Goal: Information Seeking & Learning: Learn about a topic

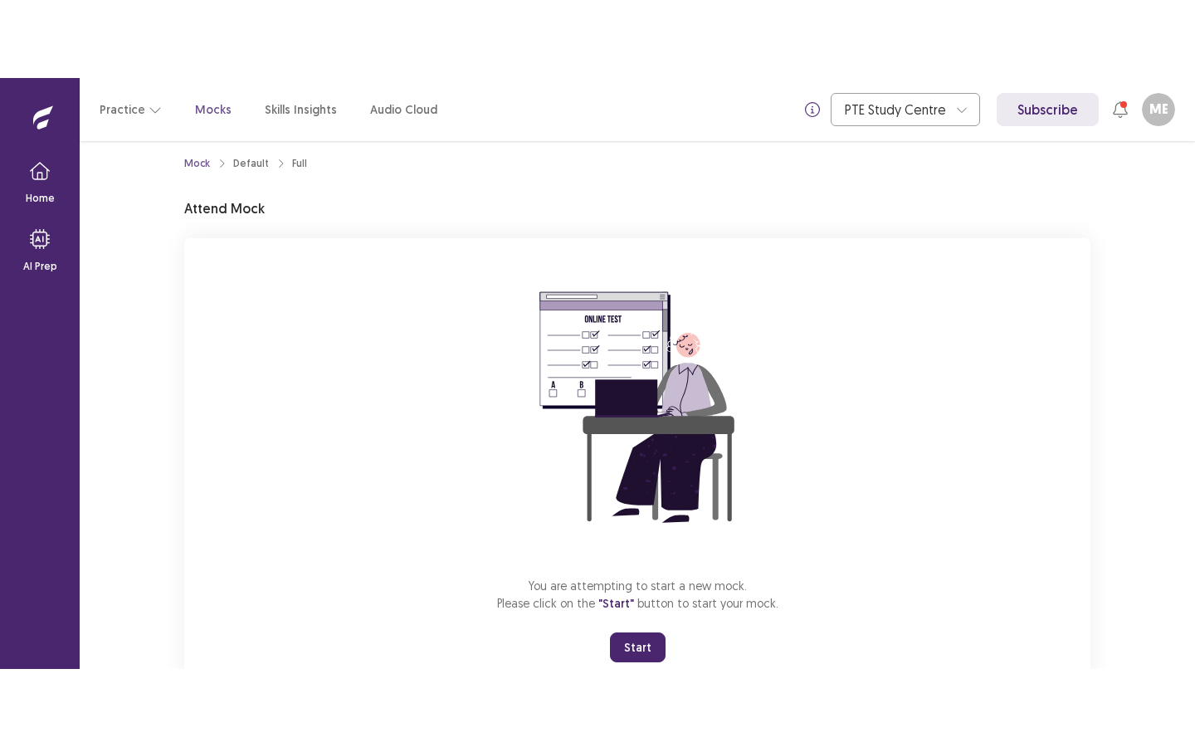
scroll to position [28, 0]
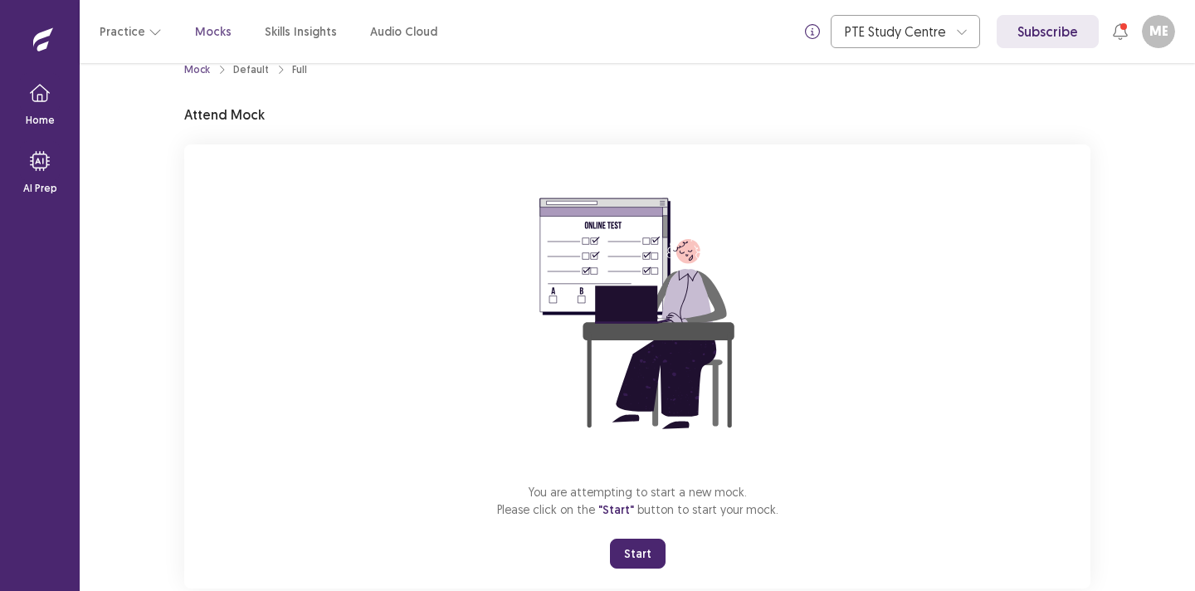
click at [634, 554] on button "Start" at bounding box center [638, 554] width 56 height 30
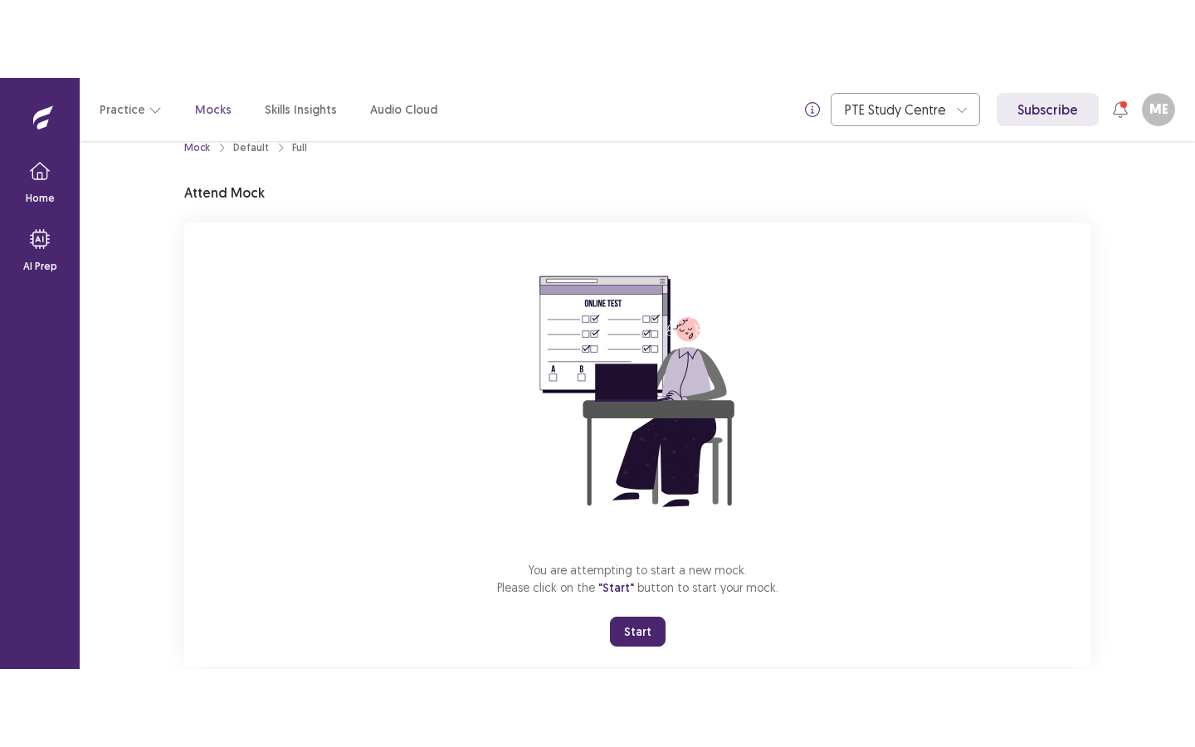
scroll to position [0, 0]
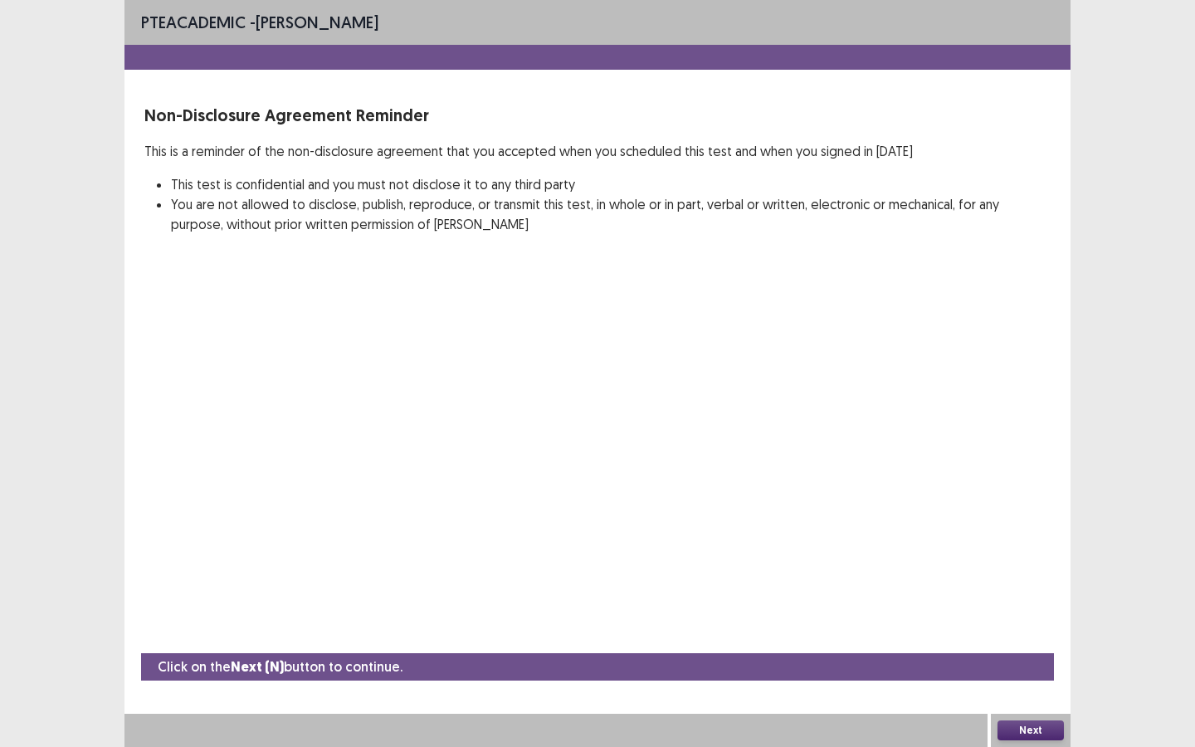
click at [1033, 590] on button "Next" at bounding box center [1031, 730] width 66 height 20
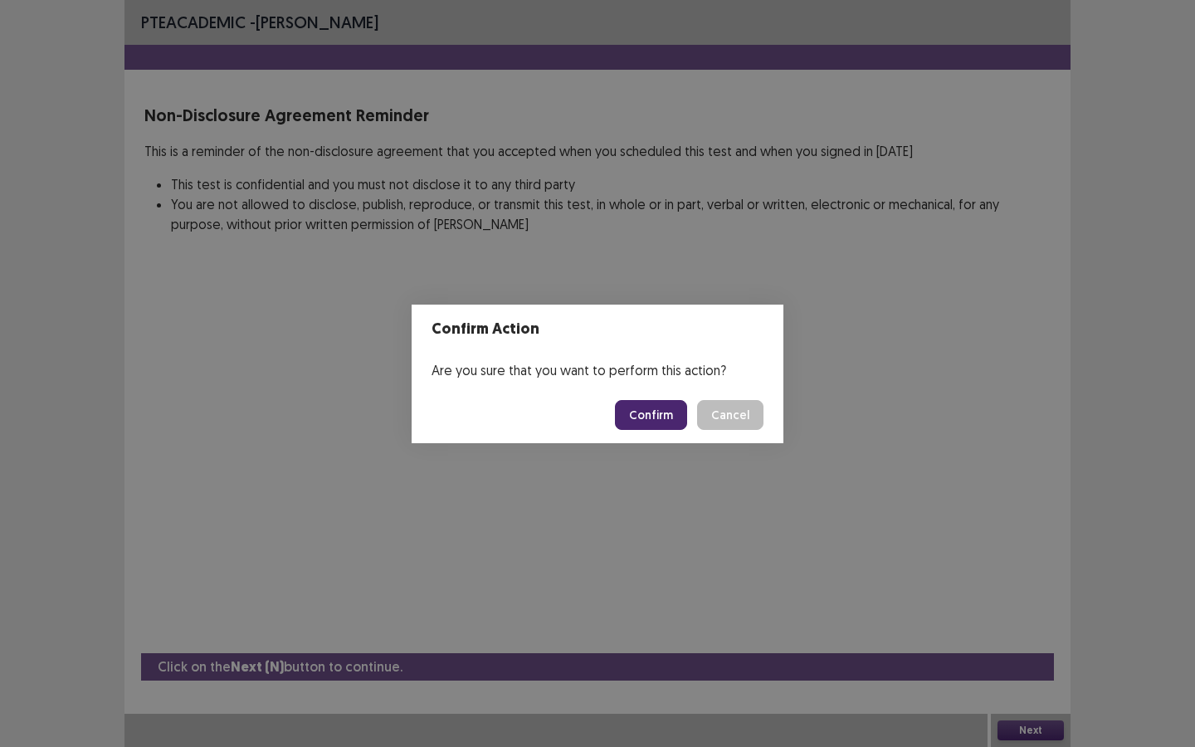
click at [650, 412] on button "Confirm" at bounding box center [651, 415] width 72 height 30
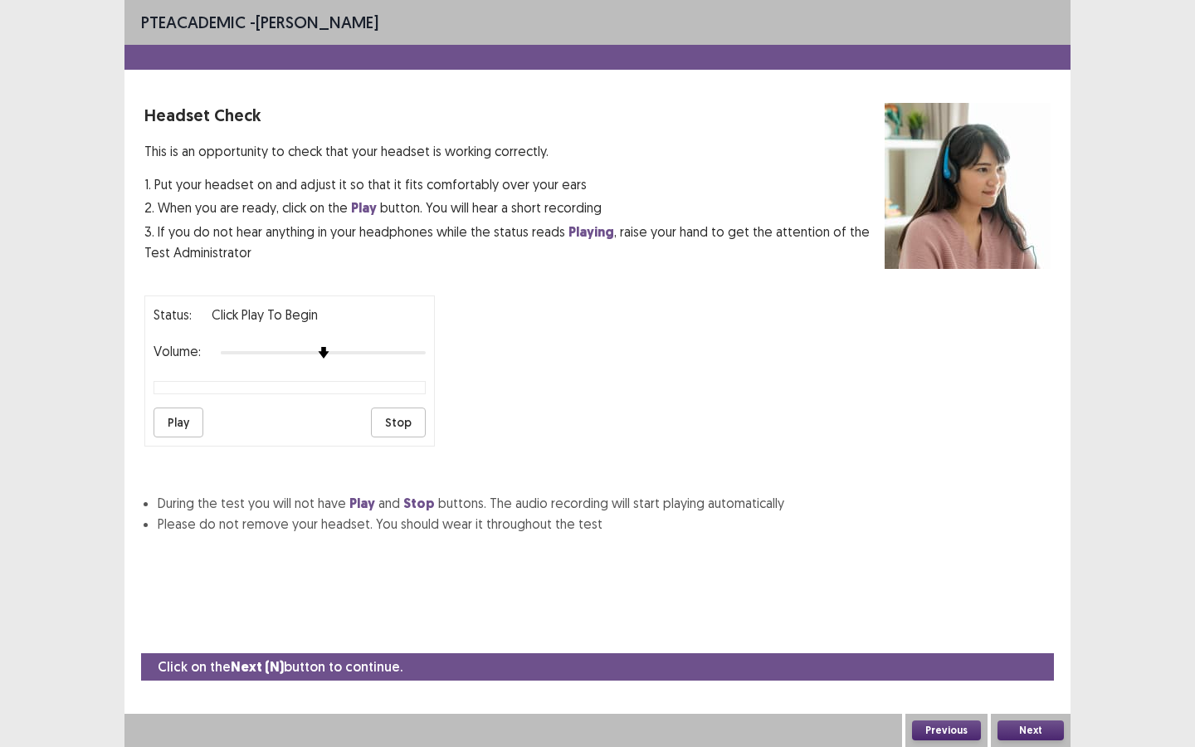
click at [185, 417] on button "Play" at bounding box center [179, 423] width 50 height 30
click at [1023, 590] on button "Next" at bounding box center [1031, 730] width 66 height 20
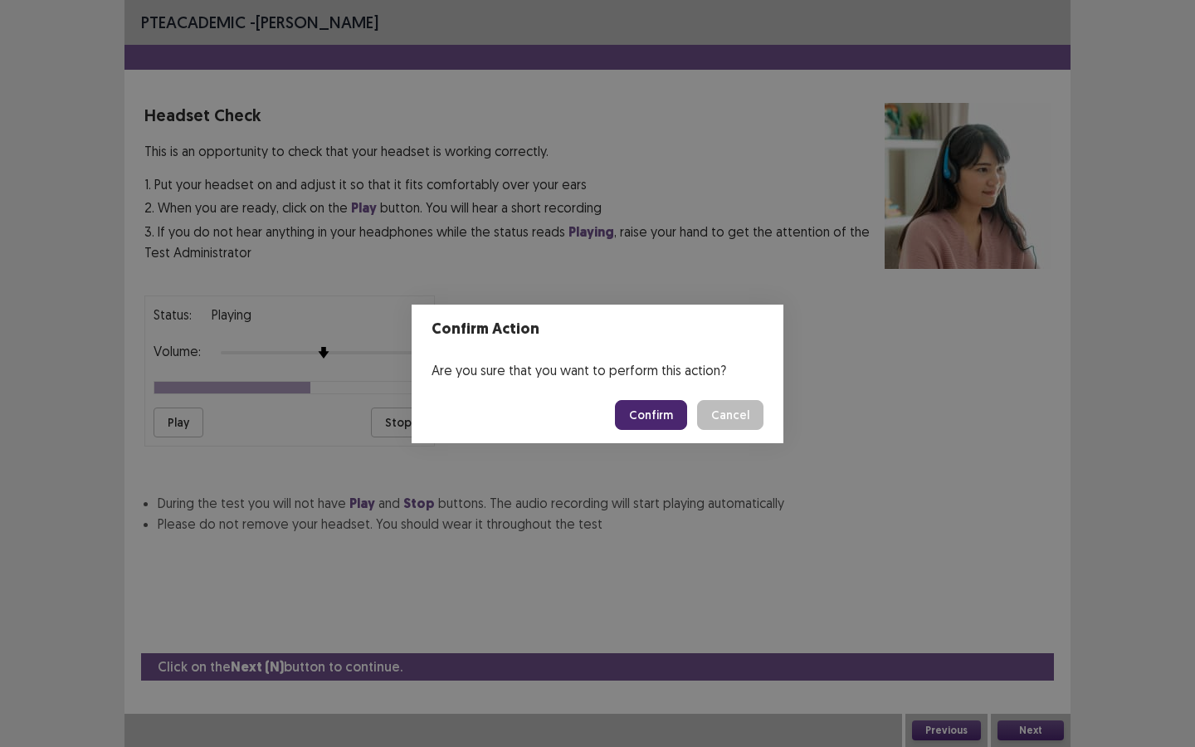
click at [638, 403] on button "Confirm" at bounding box center [651, 415] width 72 height 30
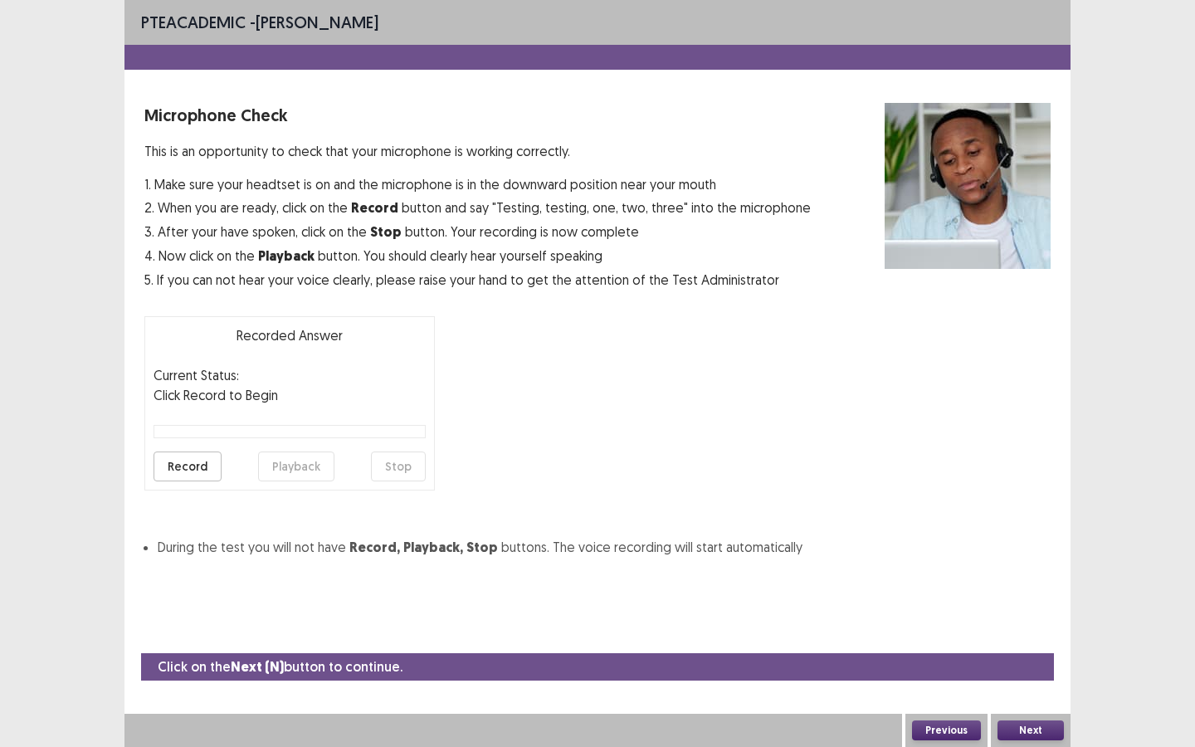
click at [1035, 590] on button "Next" at bounding box center [1031, 730] width 66 height 20
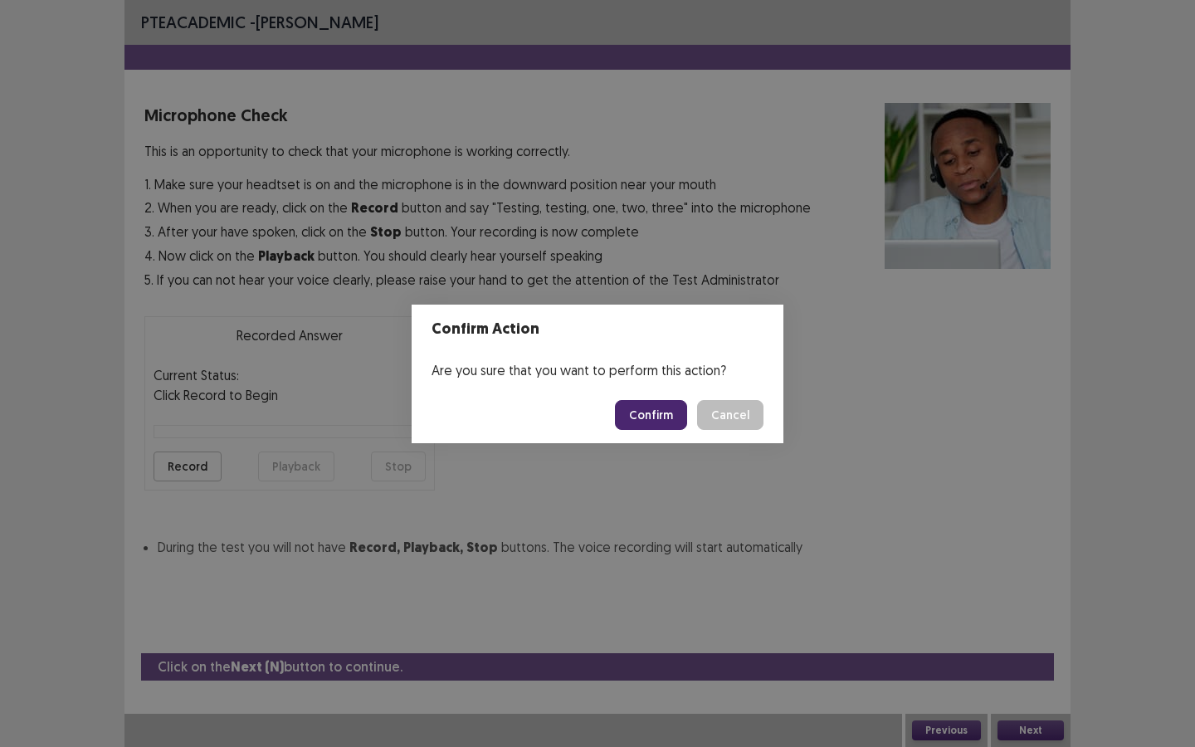
click at [648, 422] on button "Confirm" at bounding box center [651, 415] width 72 height 30
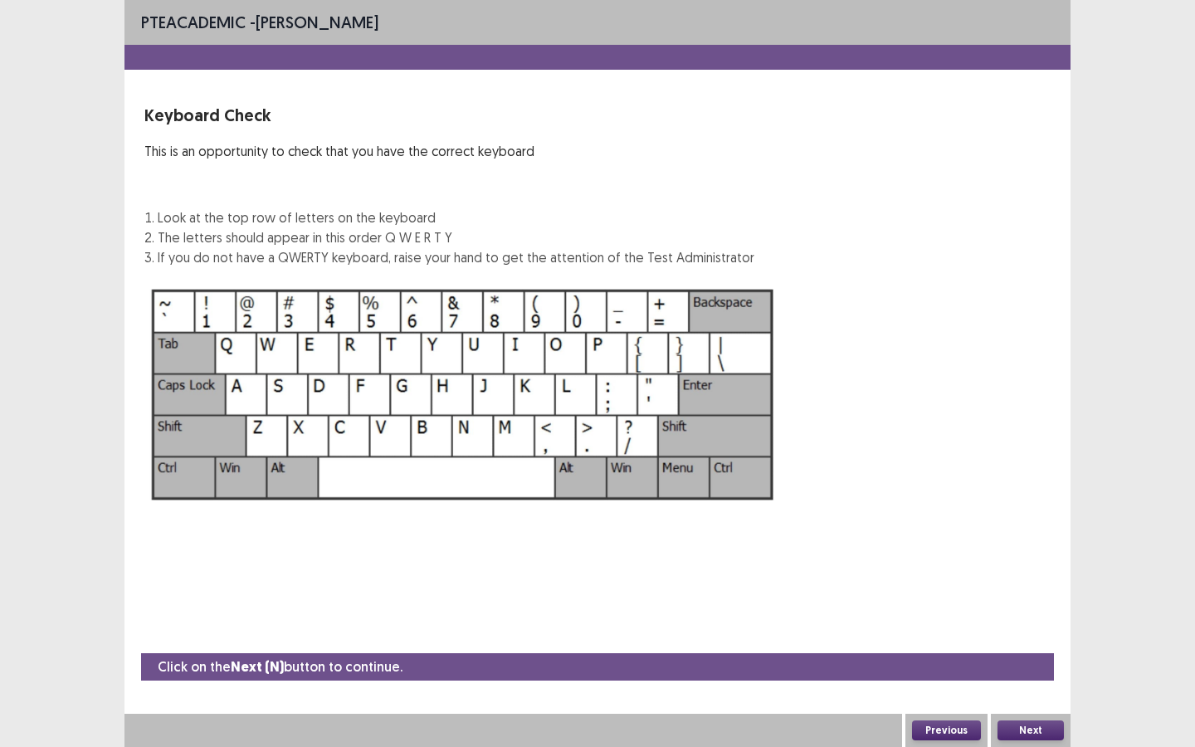
click at [1028, 590] on button "Next" at bounding box center [1031, 730] width 66 height 20
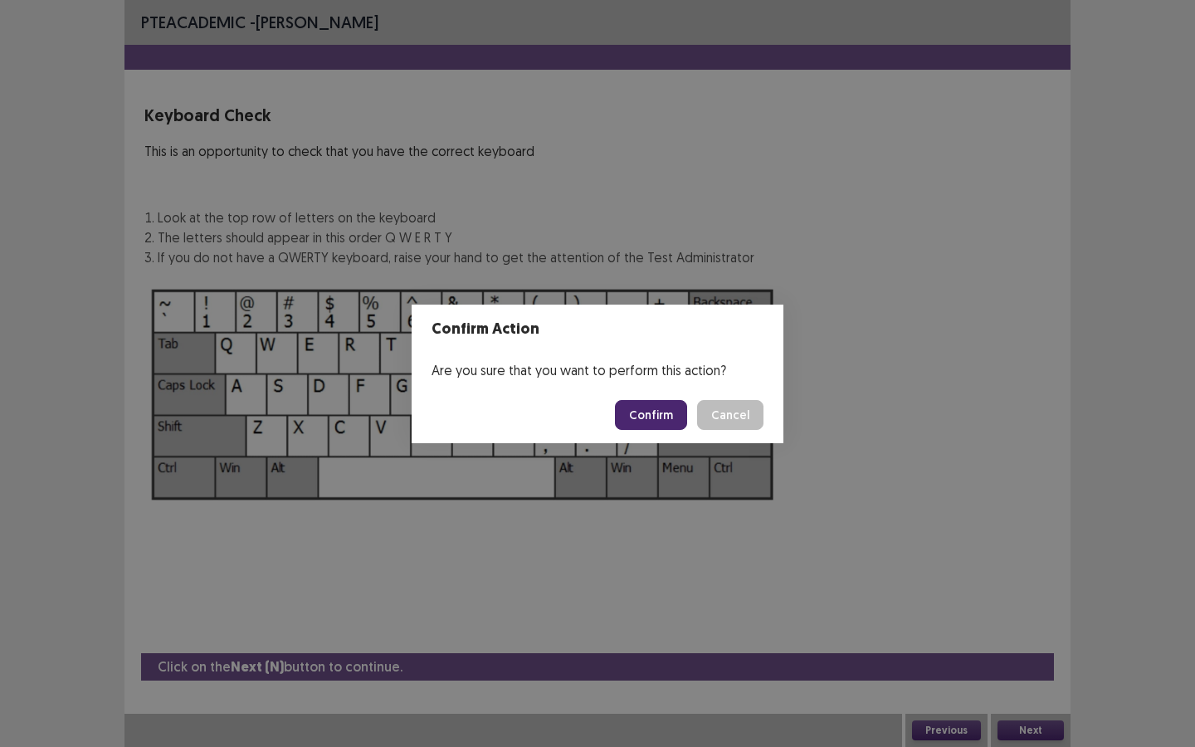
click at [655, 423] on button "Confirm" at bounding box center [651, 415] width 72 height 30
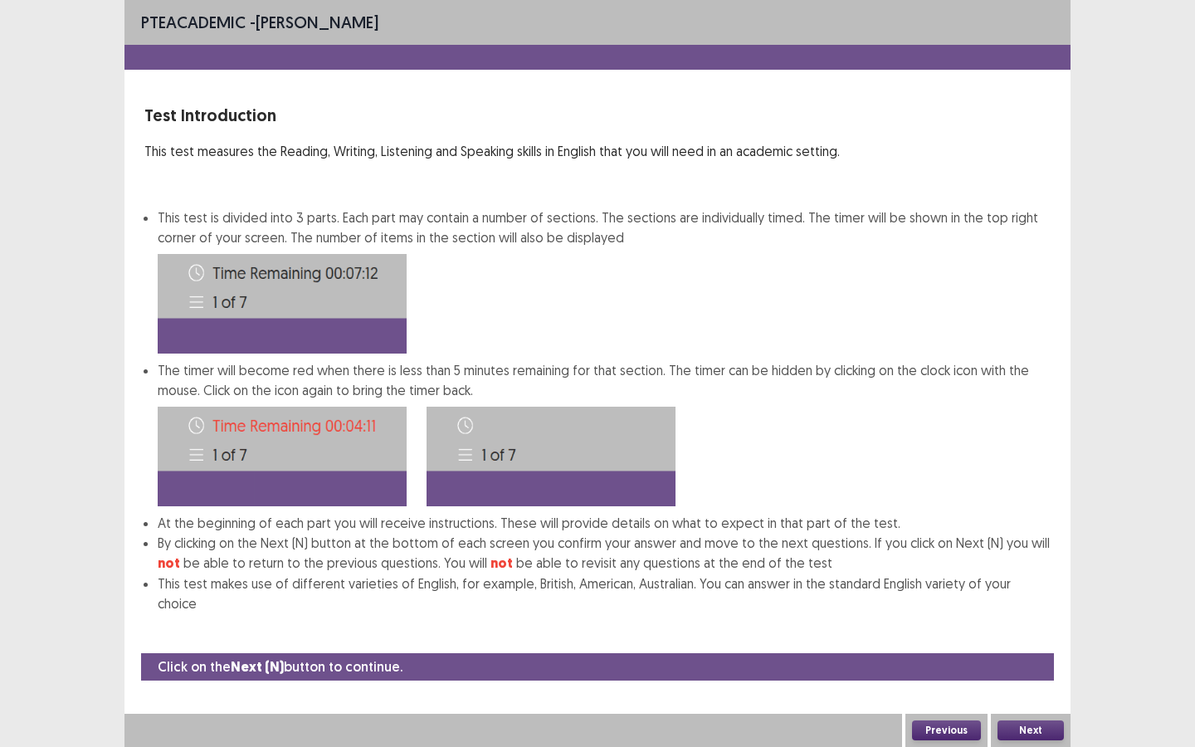
click at [1027, 590] on button "Next" at bounding box center [1031, 730] width 66 height 20
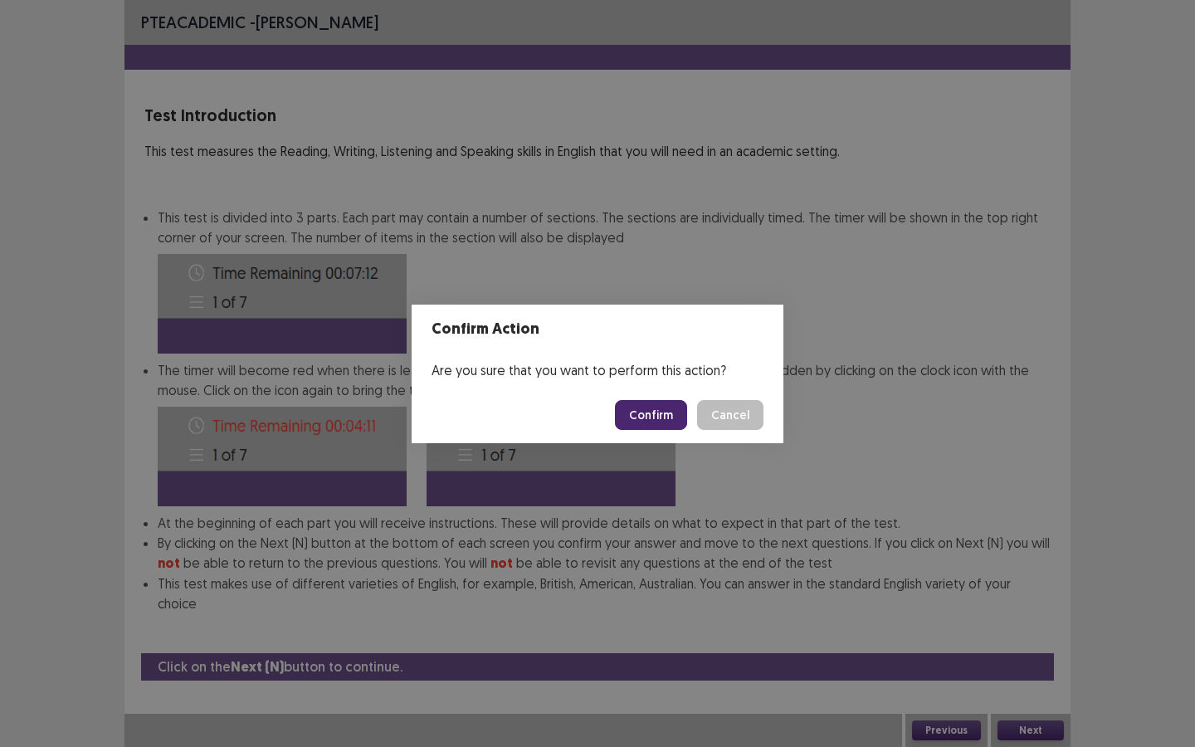
click at [665, 422] on button "Confirm" at bounding box center [651, 415] width 72 height 30
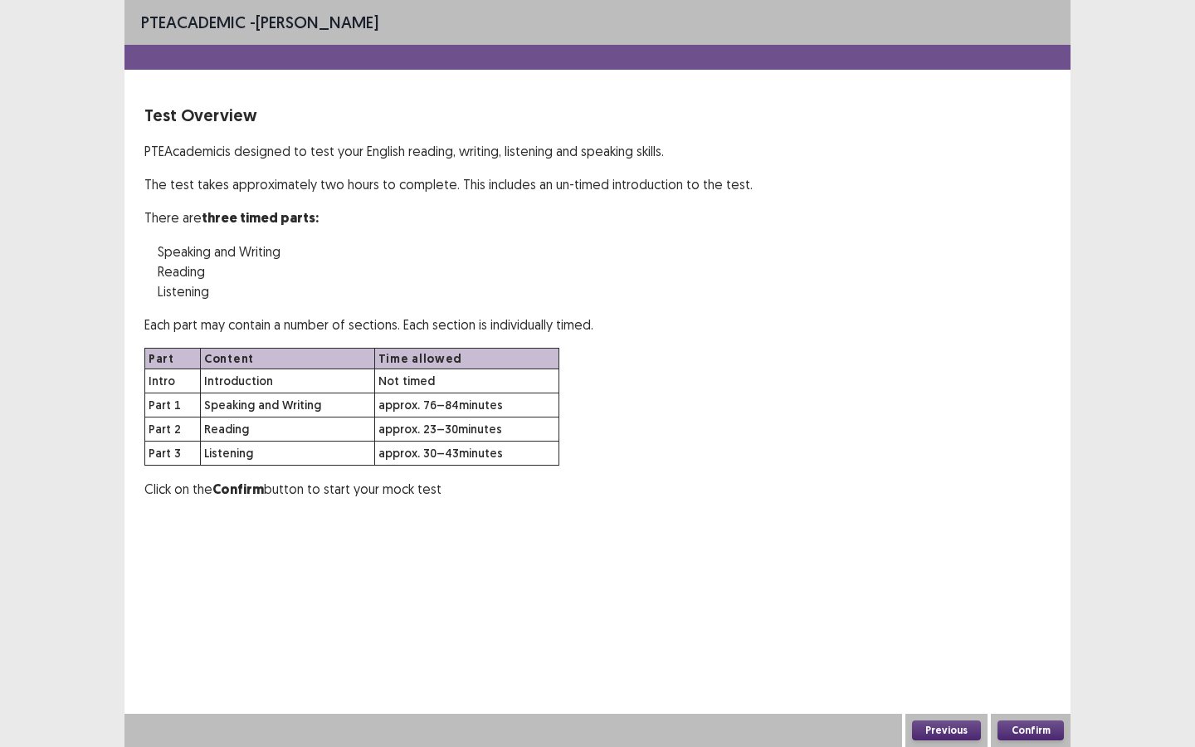
click at [1037, 590] on button "Confirm" at bounding box center [1031, 730] width 66 height 20
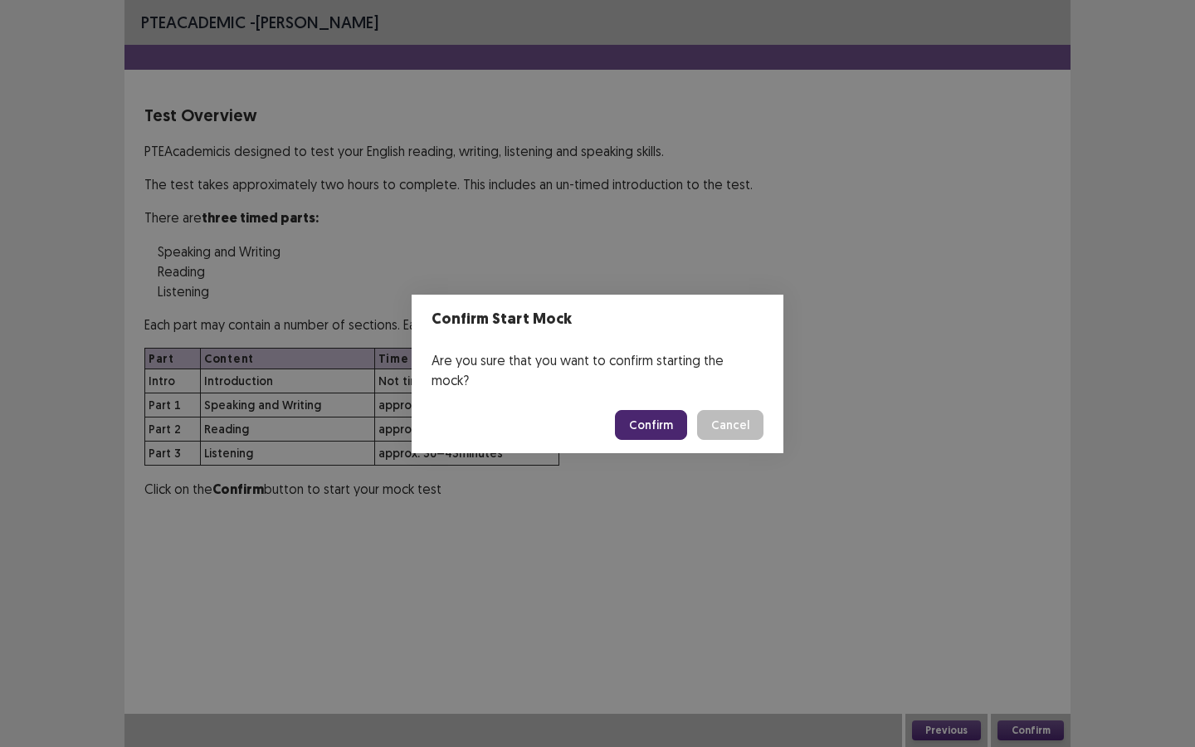
click at [648, 410] on button "Confirm" at bounding box center [651, 425] width 72 height 30
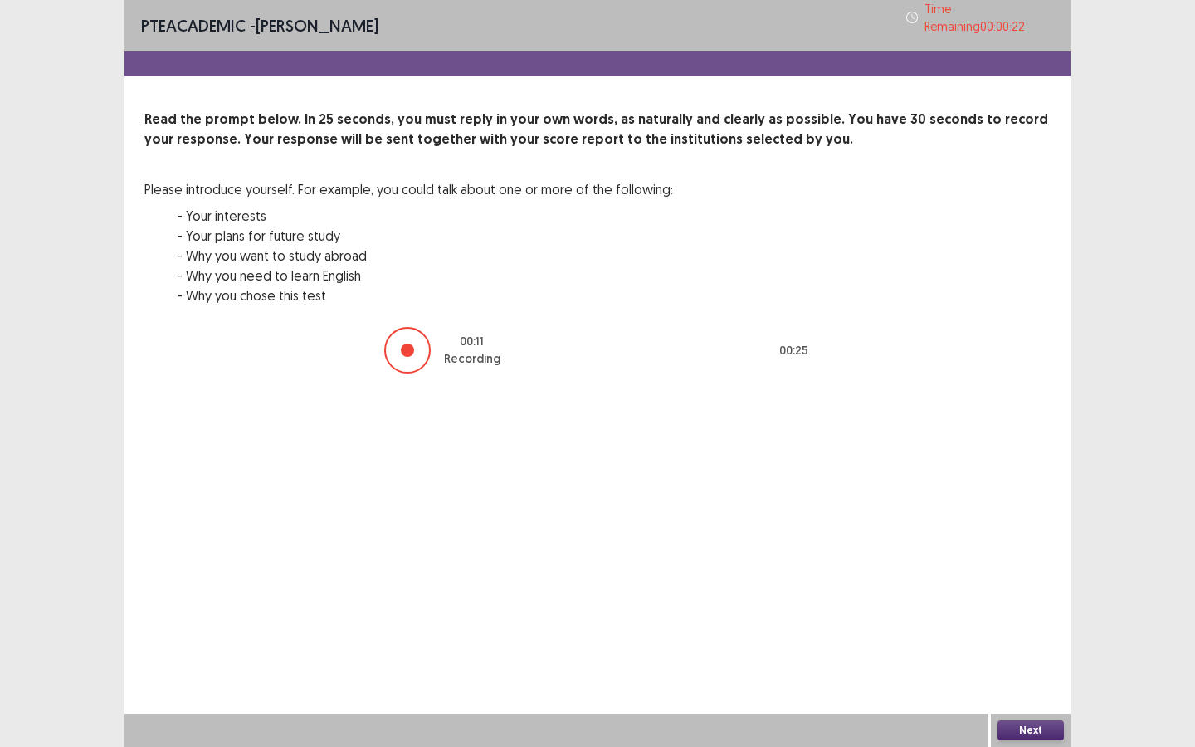
click at [1028, 590] on button "Next" at bounding box center [1031, 730] width 66 height 20
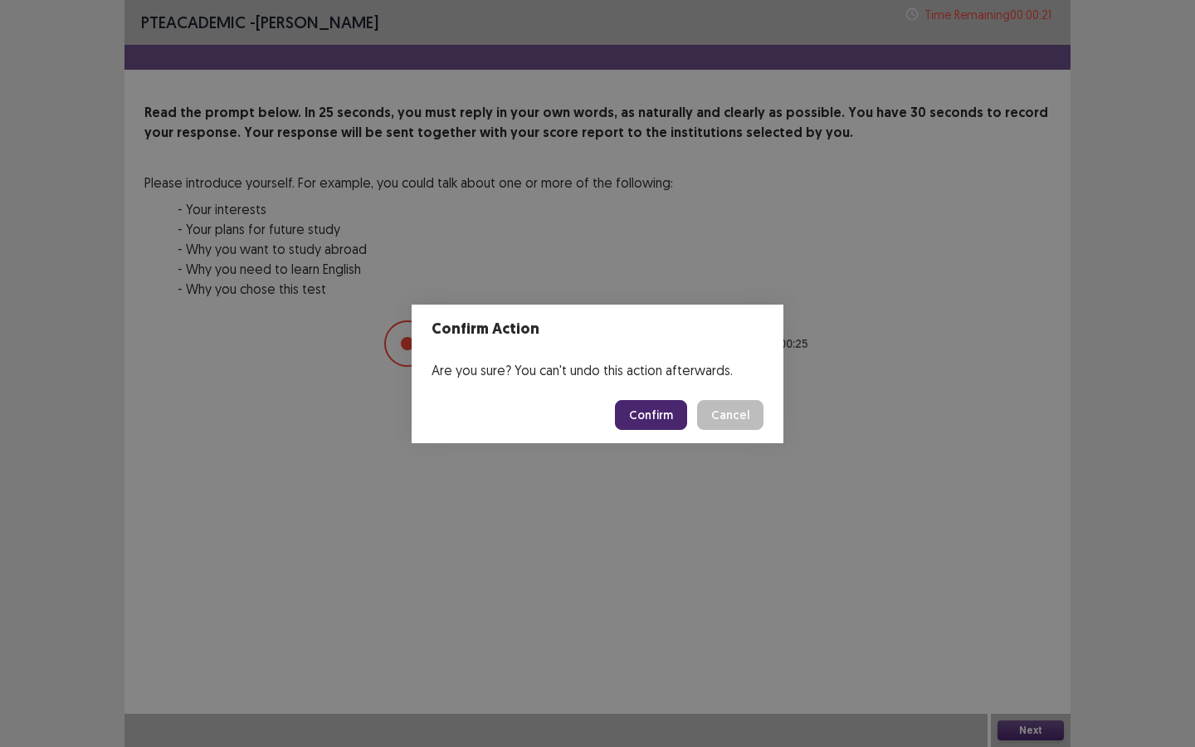
click at [644, 410] on button "Confirm" at bounding box center [651, 415] width 72 height 30
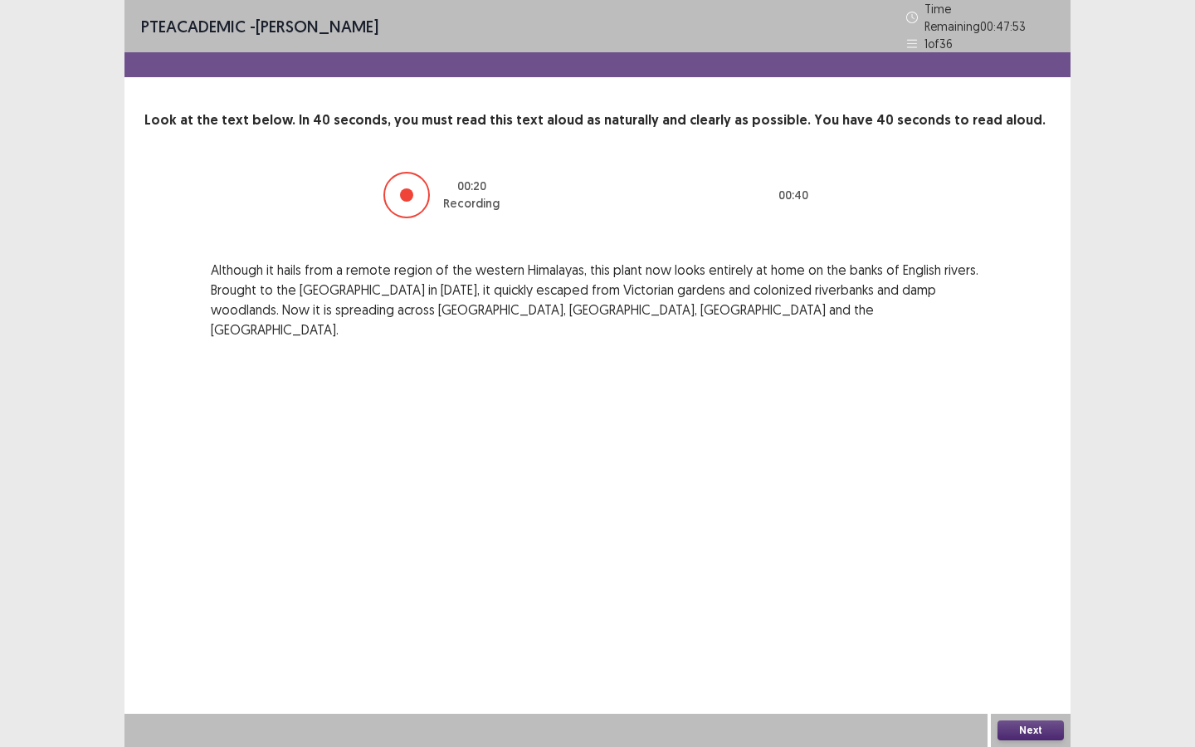
click at [1036, 590] on button "Next" at bounding box center [1031, 730] width 66 height 20
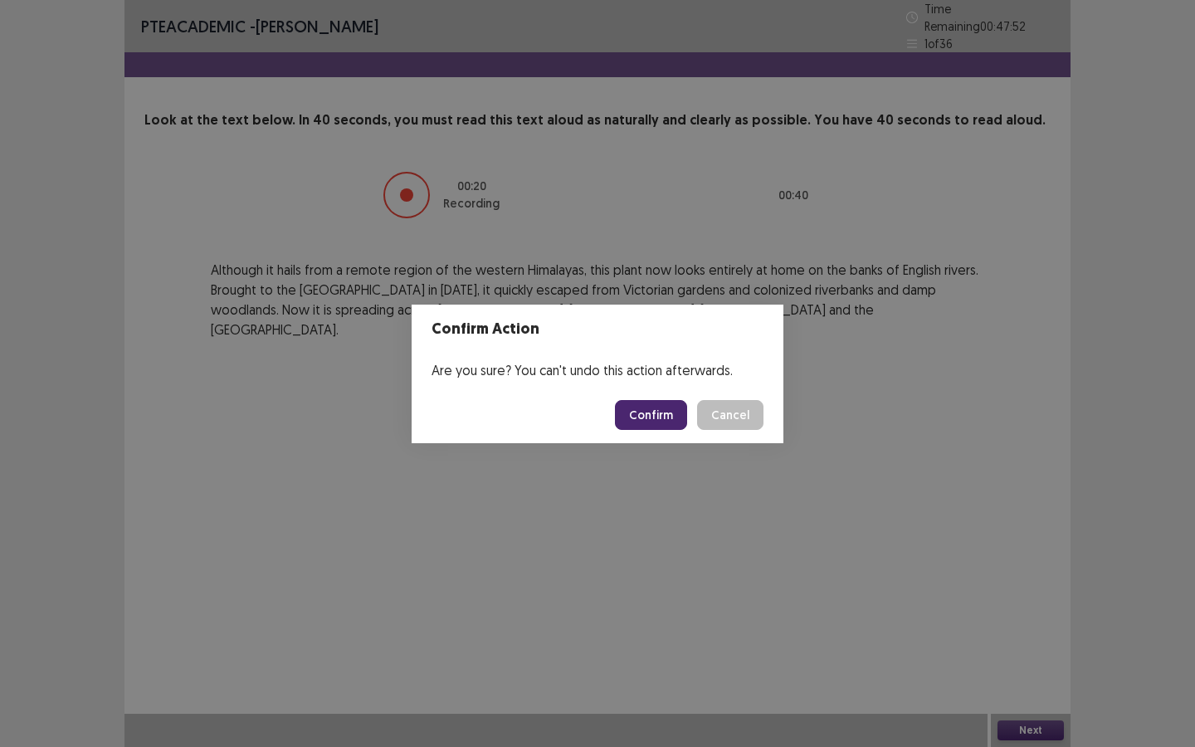
click at [659, 423] on button "Confirm" at bounding box center [651, 415] width 72 height 30
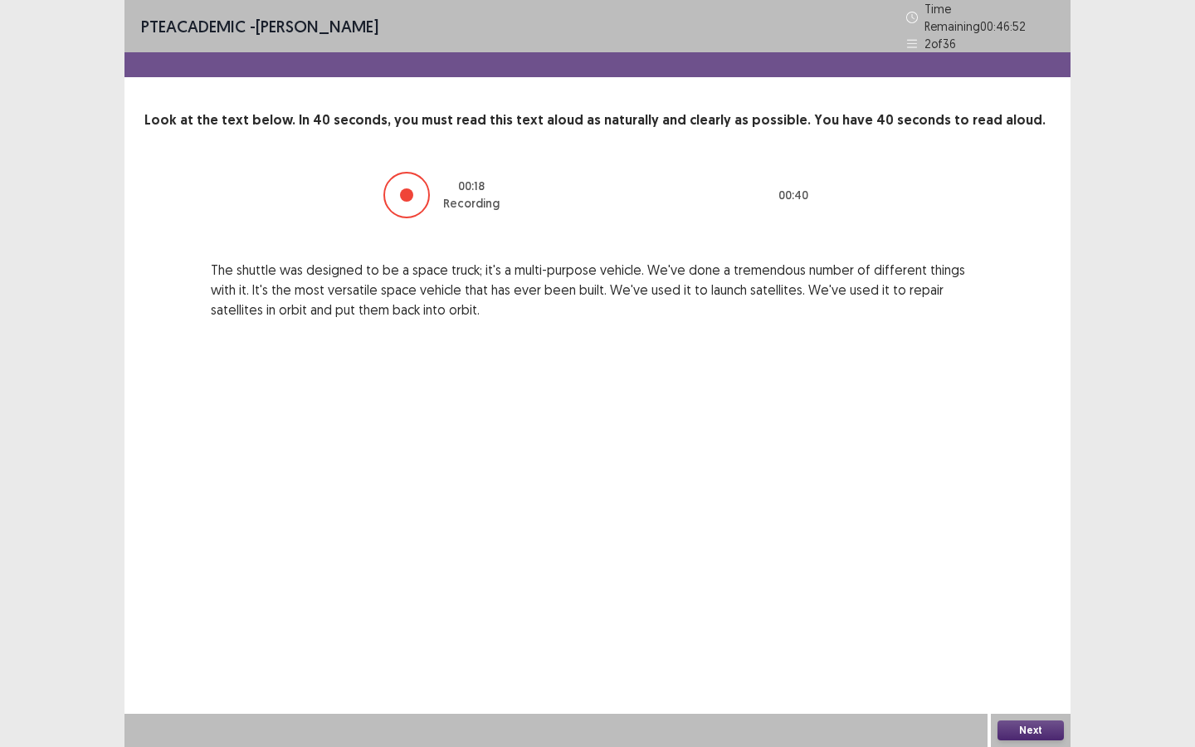
click at [1017, 590] on button "Next" at bounding box center [1031, 730] width 66 height 20
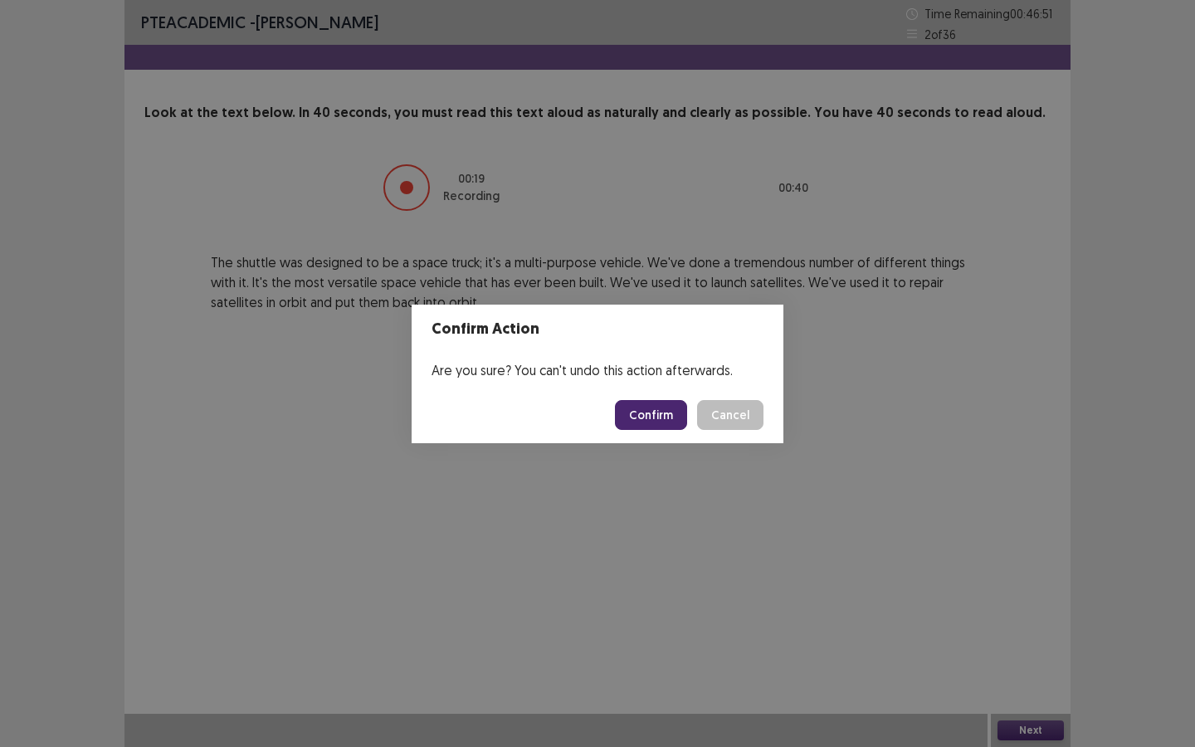
click at [655, 413] on button "Confirm" at bounding box center [651, 415] width 72 height 30
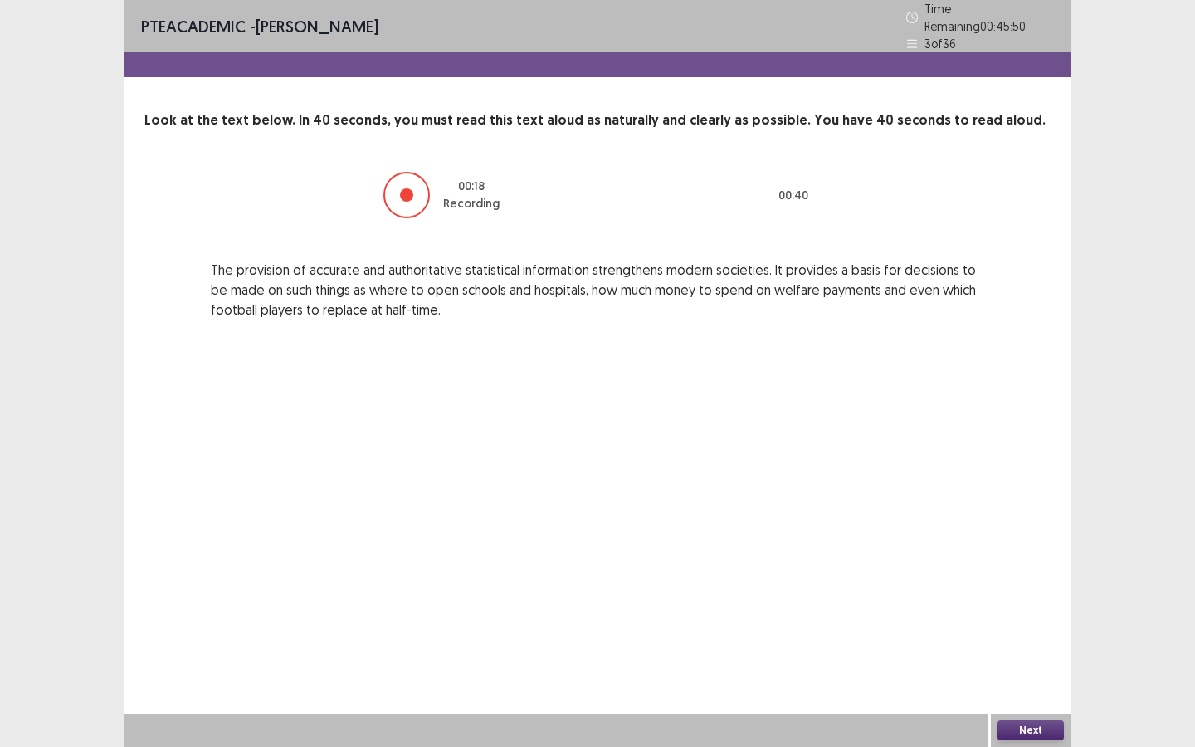
click at [1018, 590] on button "Next" at bounding box center [1031, 730] width 66 height 20
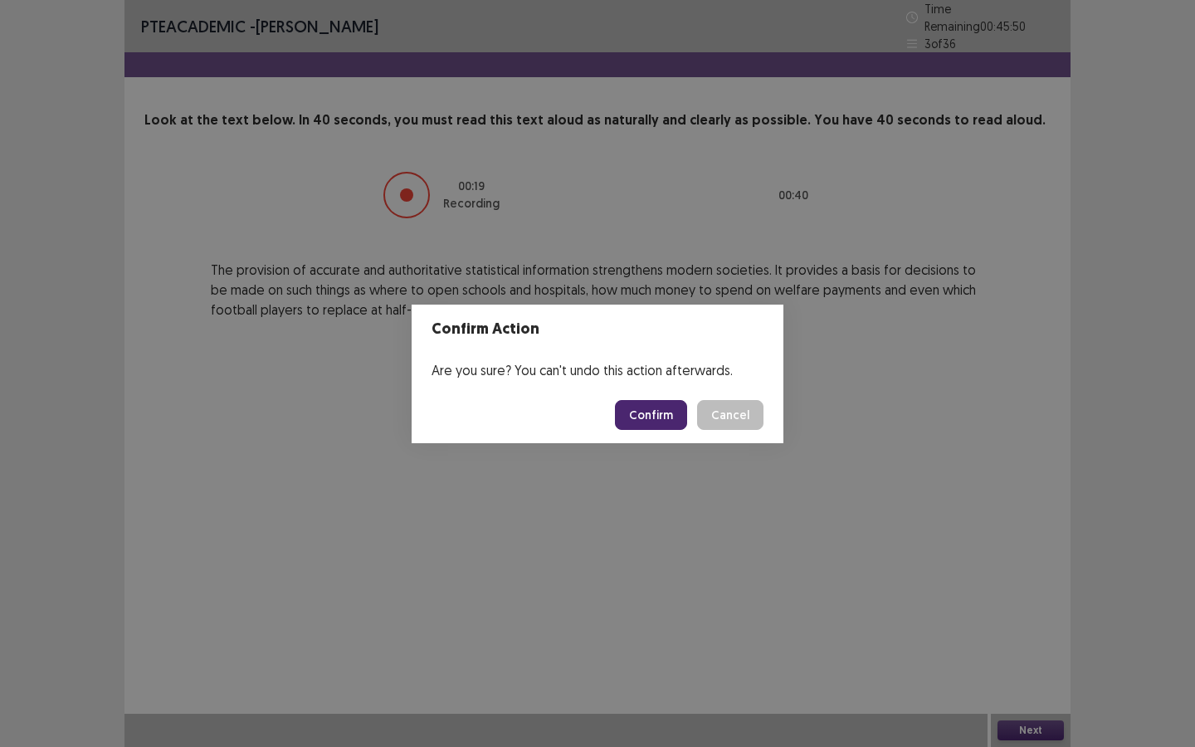
click at [647, 413] on button "Confirm" at bounding box center [651, 415] width 72 height 30
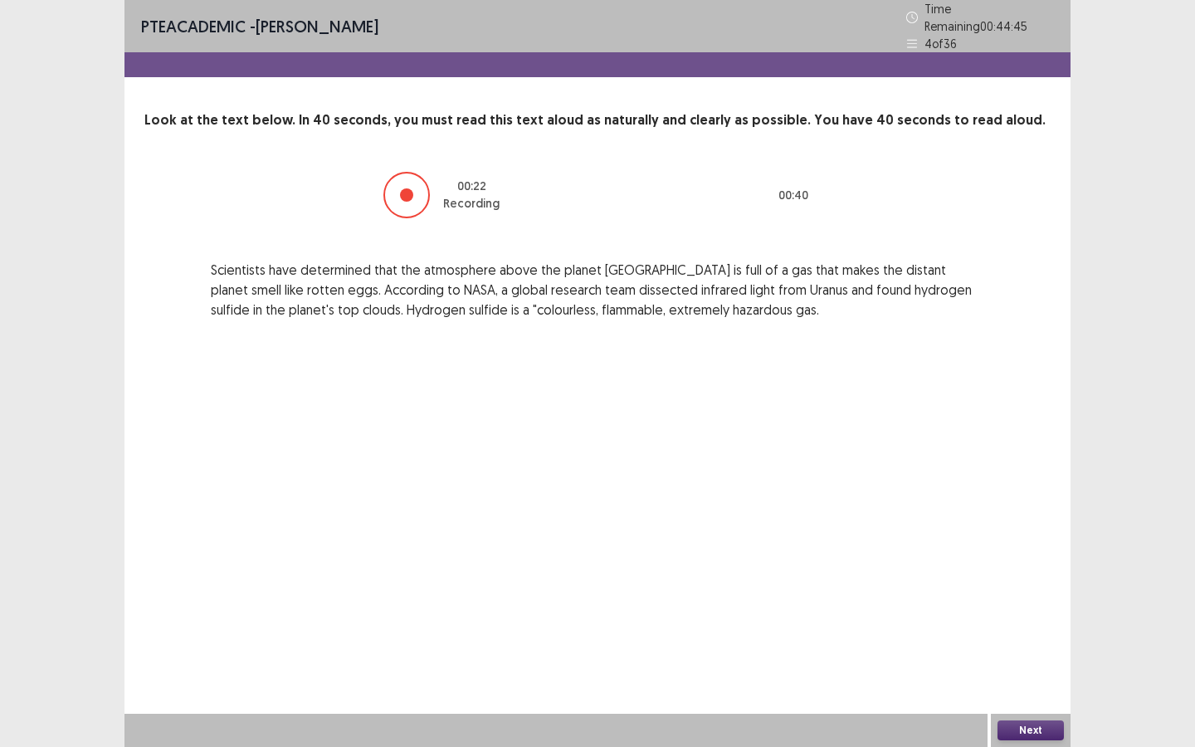
click at [1023, 590] on button "Next" at bounding box center [1031, 730] width 66 height 20
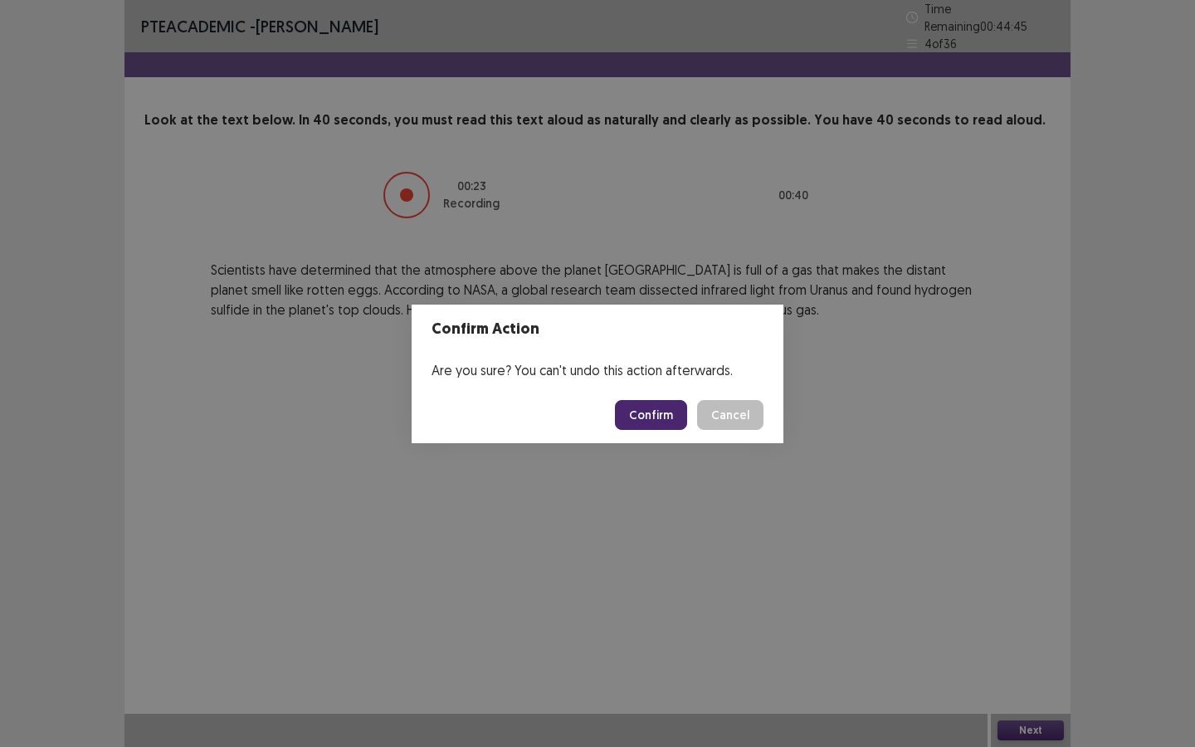
click at [657, 414] on button "Confirm" at bounding box center [651, 415] width 72 height 30
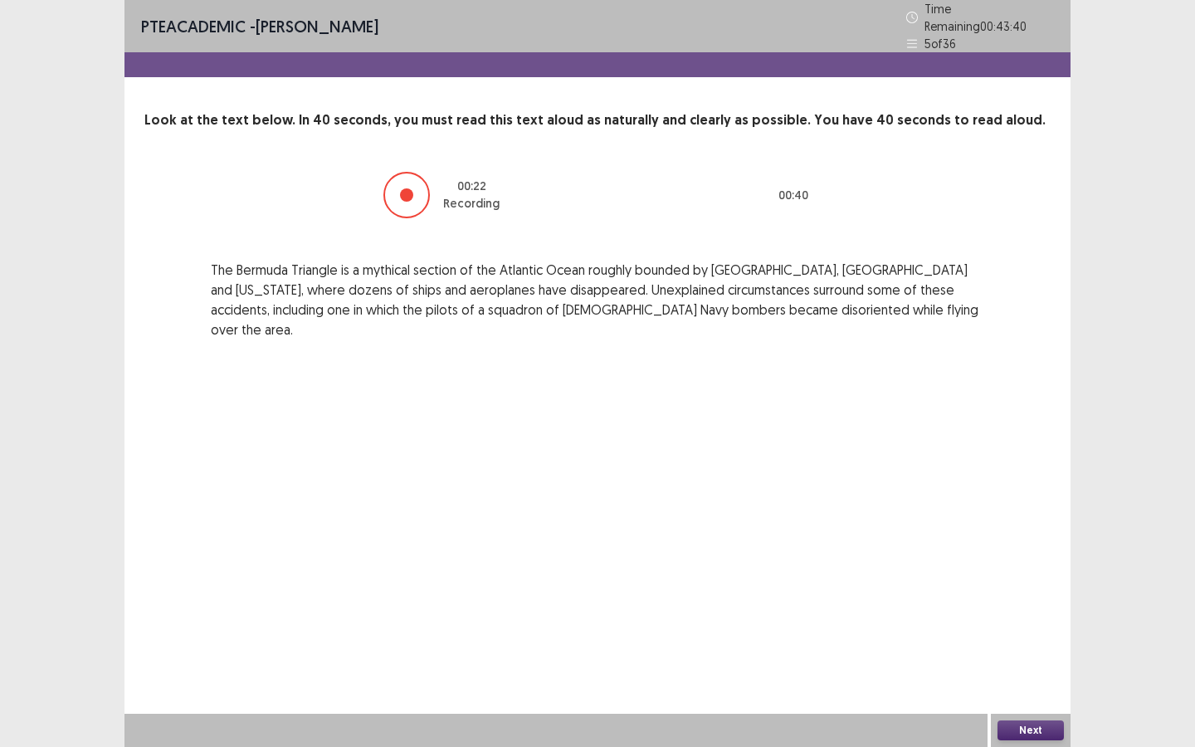
click at [1030, 590] on button "Next" at bounding box center [1031, 730] width 66 height 20
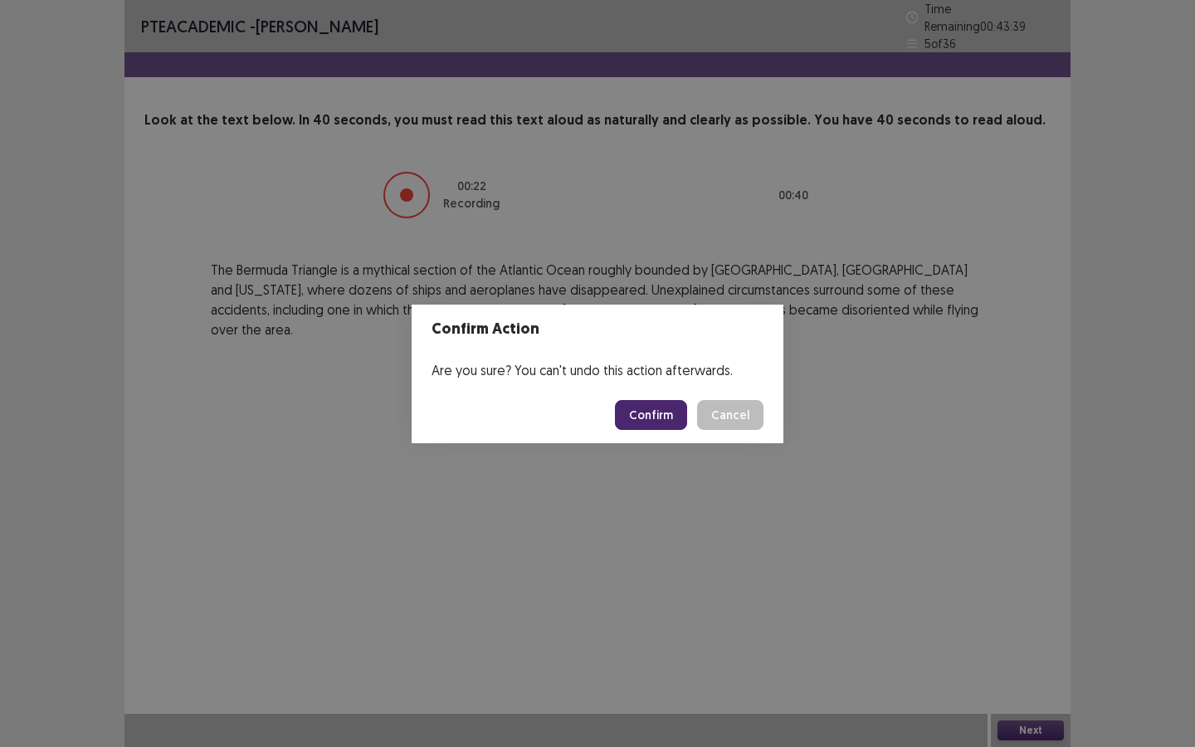
click at [632, 418] on button "Confirm" at bounding box center [651, 415] width 72 height 30
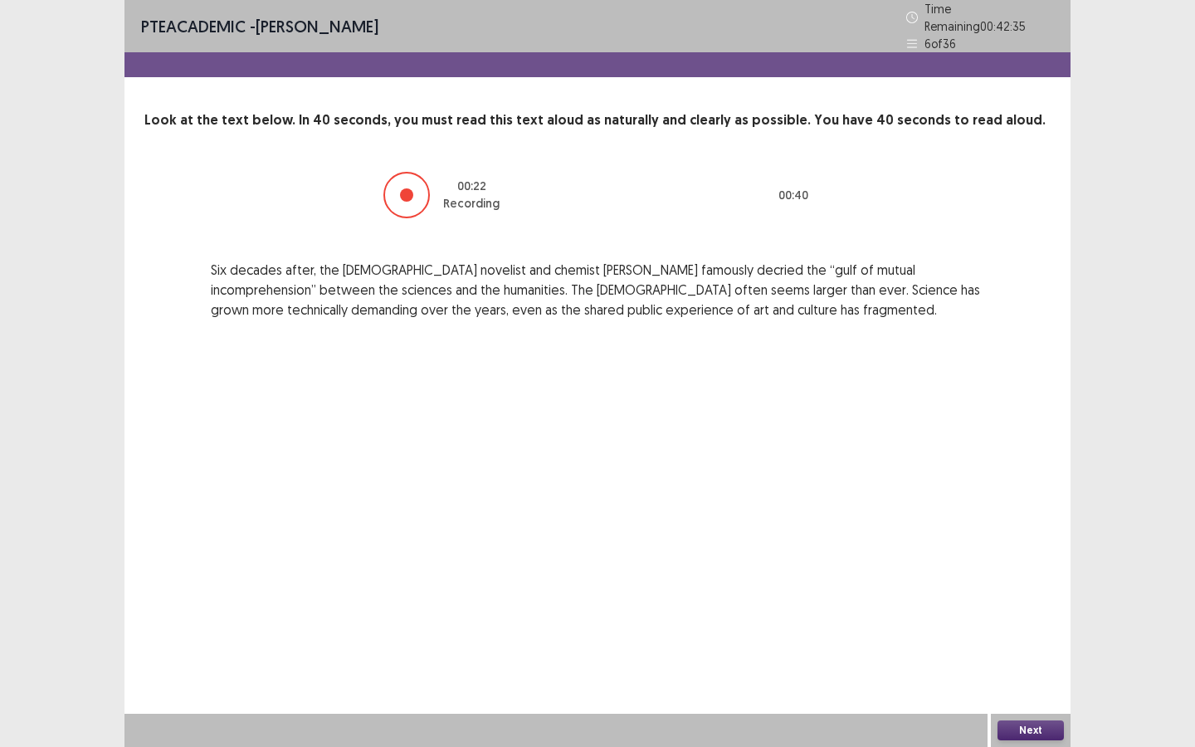
click at [1025, 590] on button "Next" at bounding box center [1031, 730] width 66 height 20
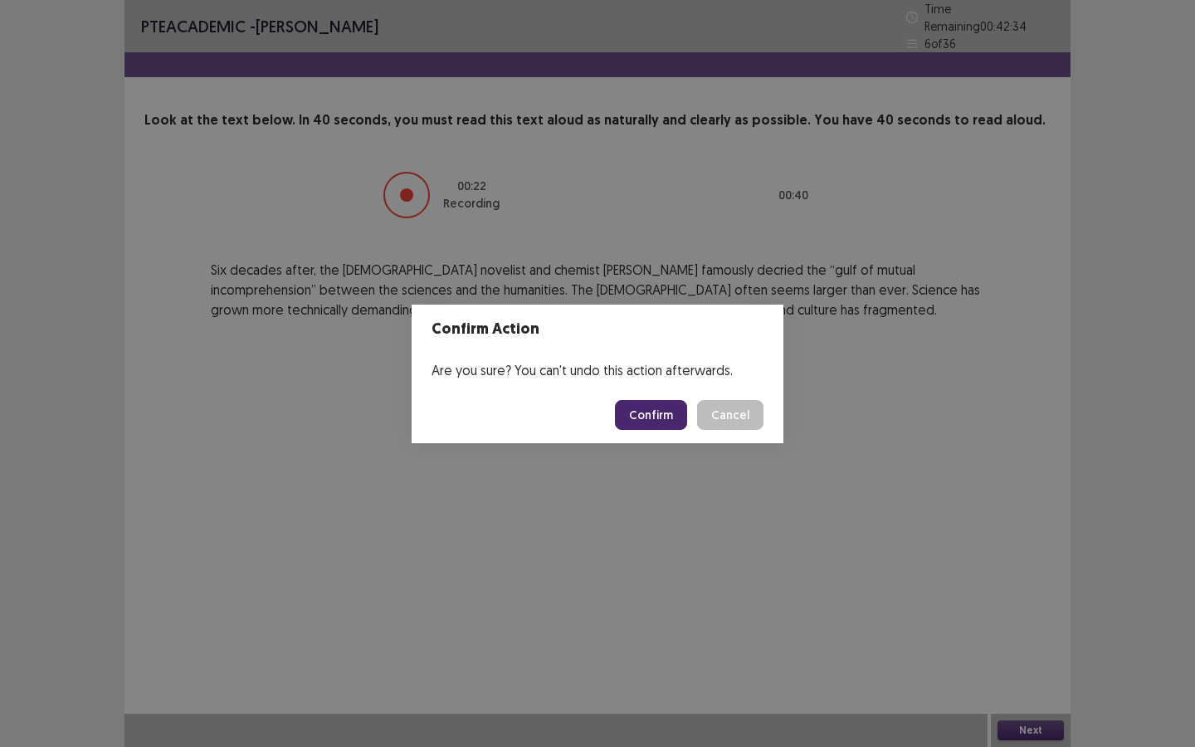
click at [646, 419] on button "Confirm" at bounding box center [651, 415] width 72 height 30
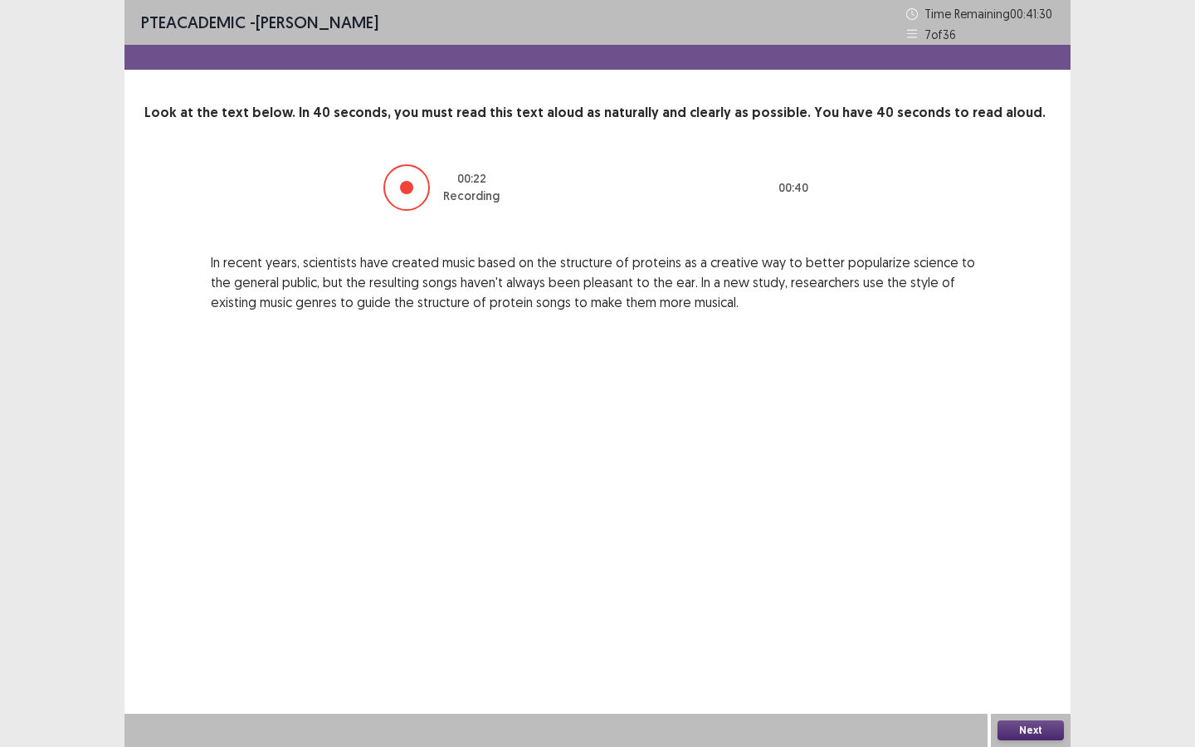
click at [1031, 590] on button "Next" at bounding box center [1031, 730] width 66 height 20
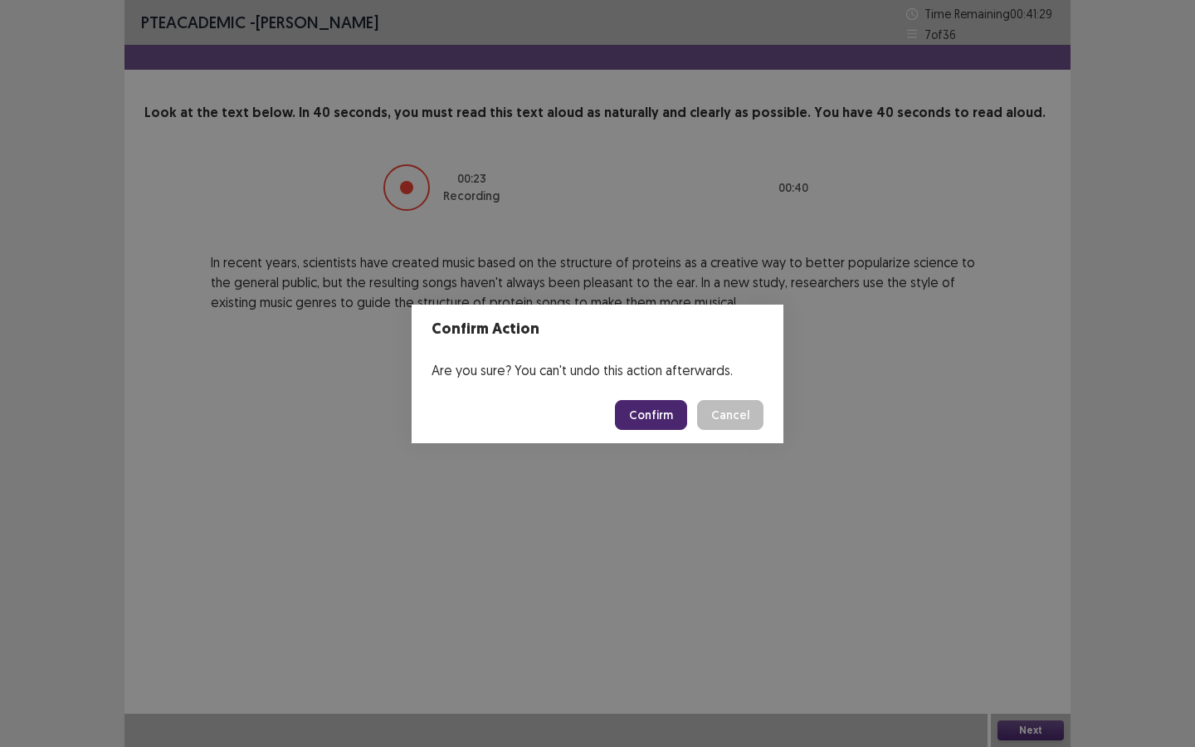
click at [657, 413] on button "Confirm" at bounding box center [651, 415] width 72 height 30
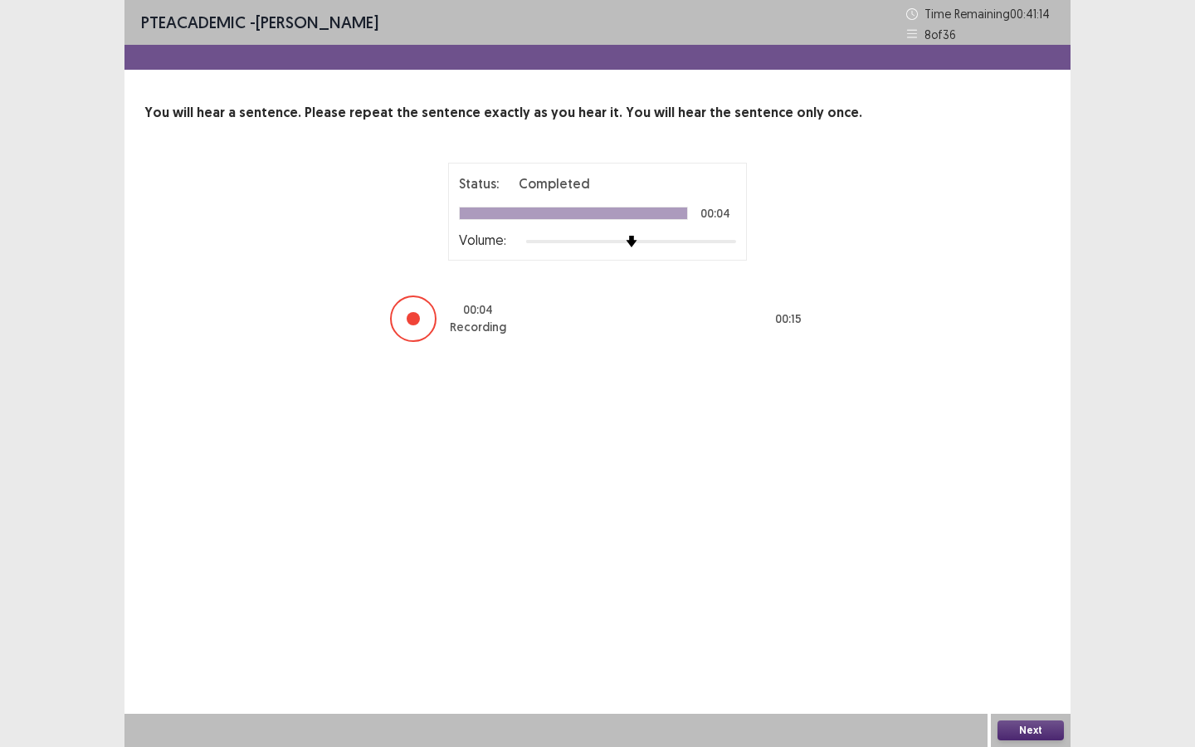
click at [1035, 590] on button "Next" at bounding box center [1031, 730] width 66 height 20
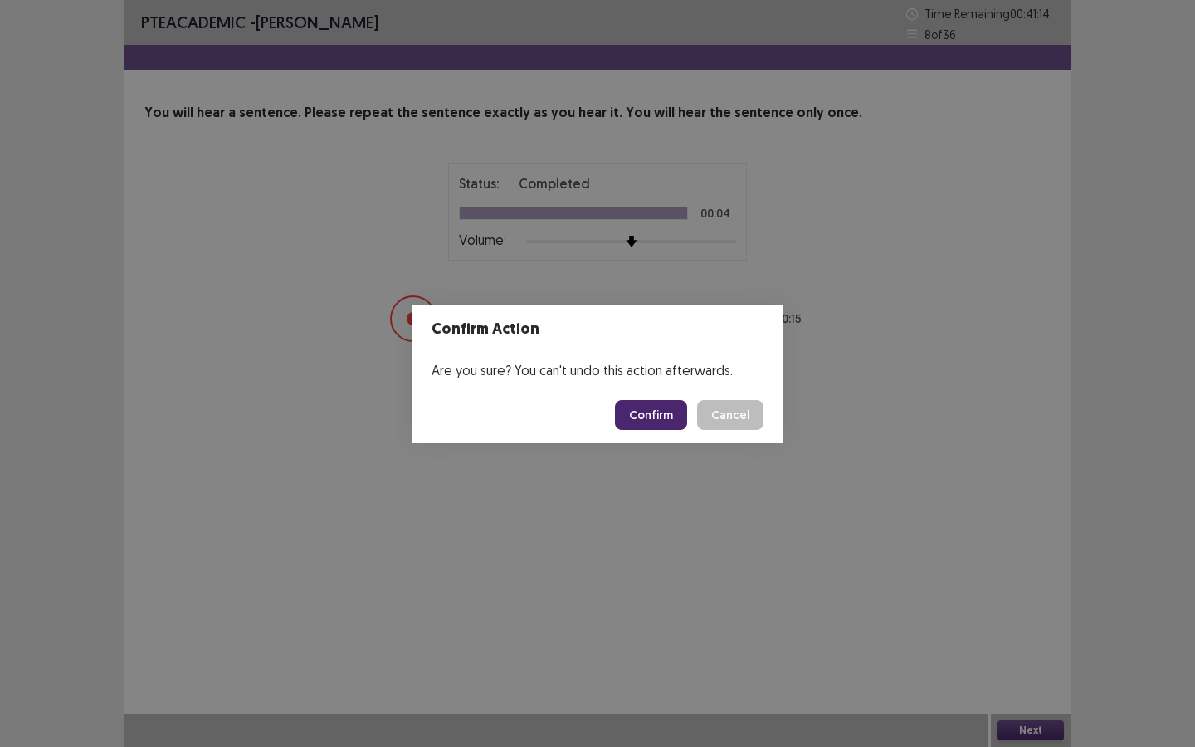
click at [659, 414] on button "Confirm" at bounding box center [651, 415] width 72 height 30
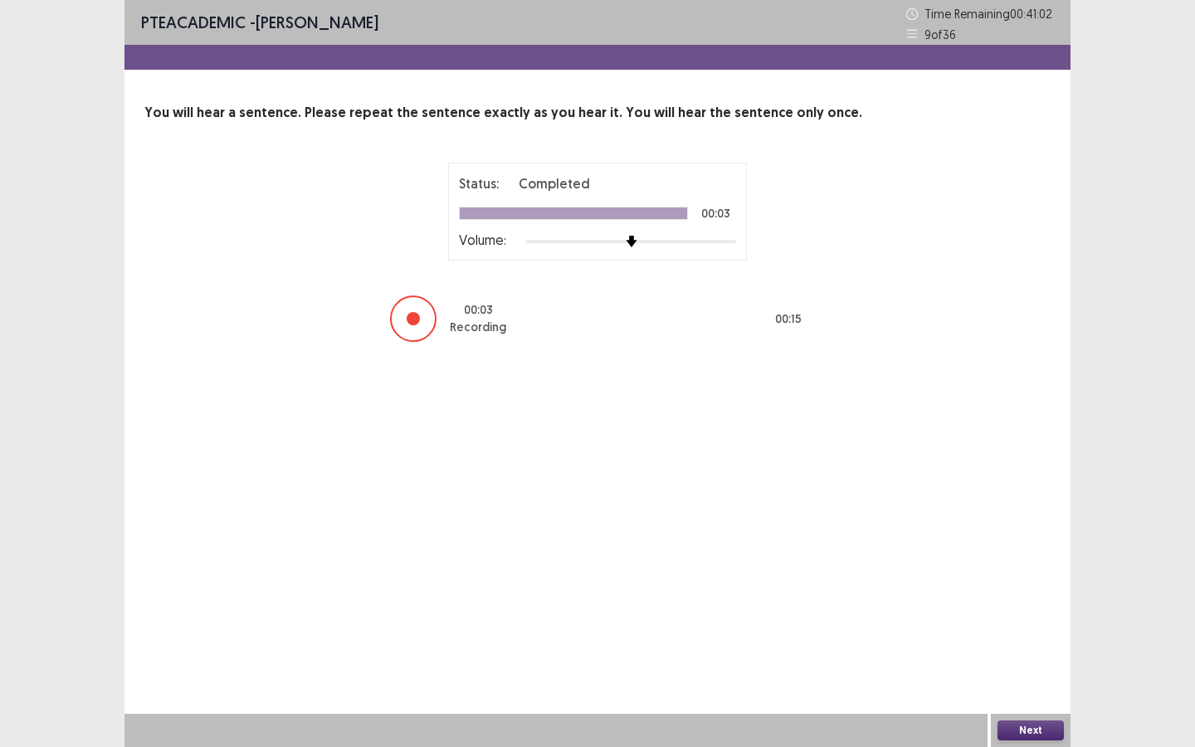
click at [1031, 590] on button "Next" at bounding box center [1031, 730] width 66 height 20
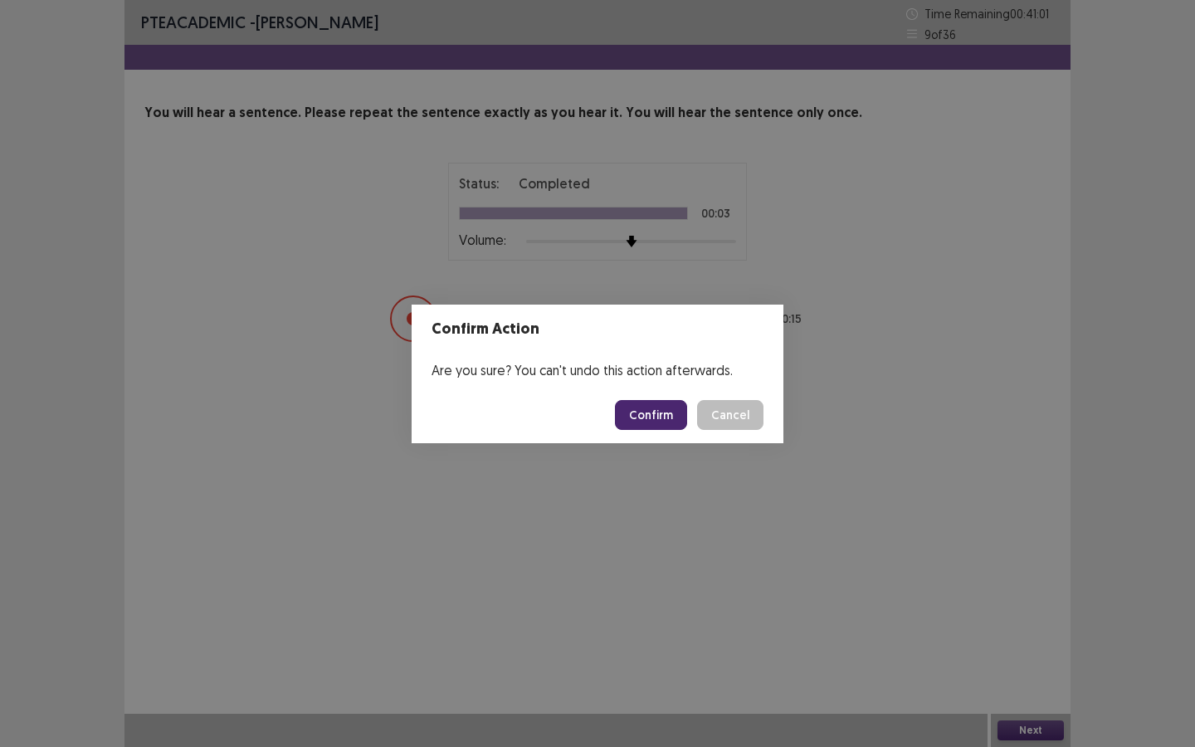
click at [653, 418] on button "Confirm" at bounding box center [651, 415] width 72 height 30
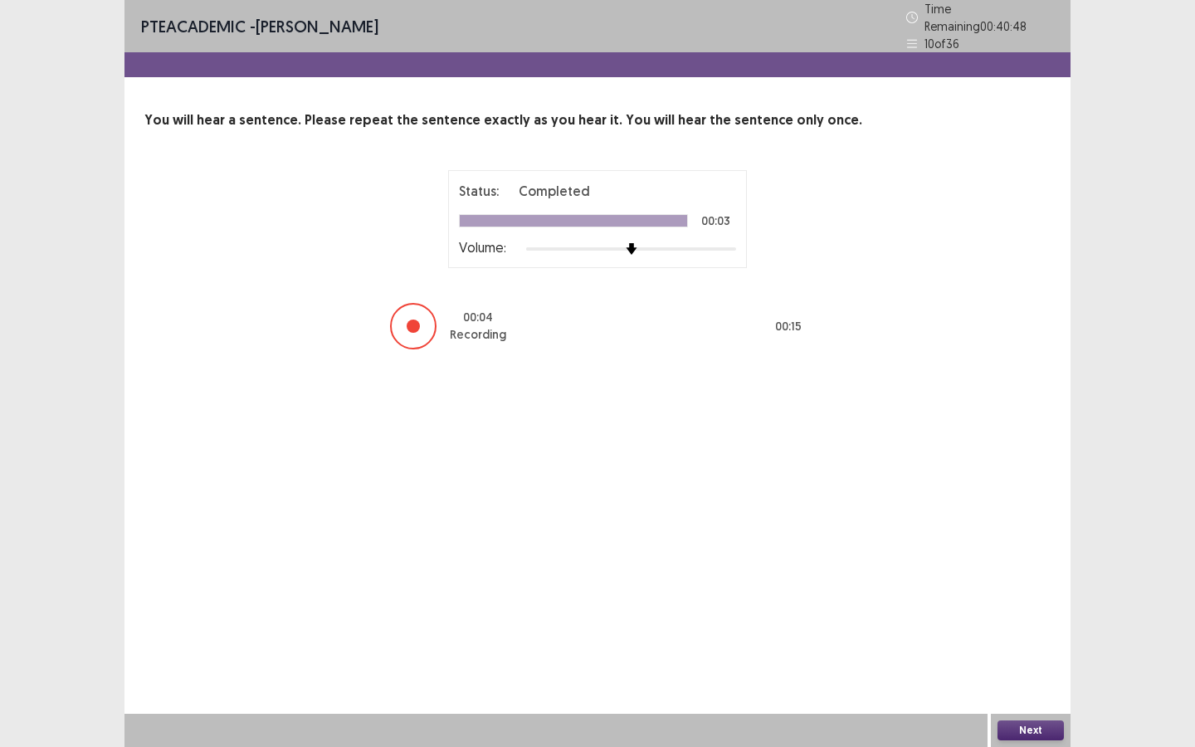
click at [1046, 590] on button "Next" at bounding box center [1031, 730] width 66 height 20
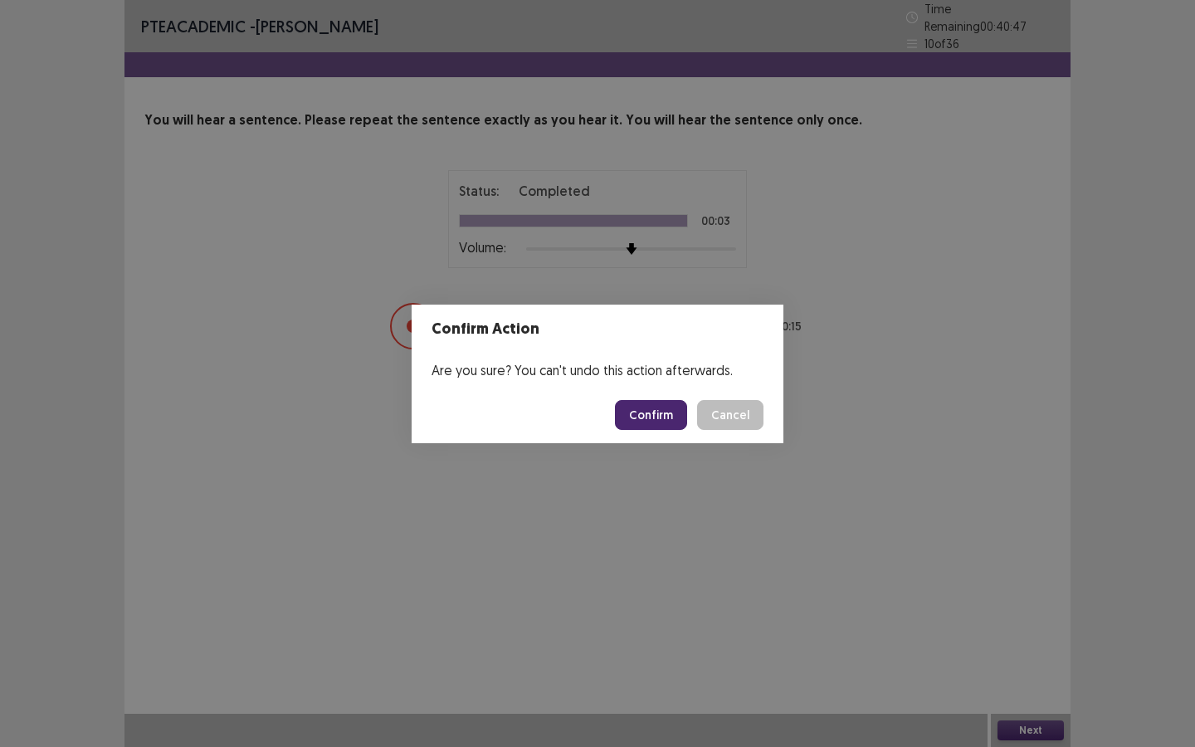
click at [660, 412] on button "Confirm" at bounding box center [651, 415] width 72 height 30
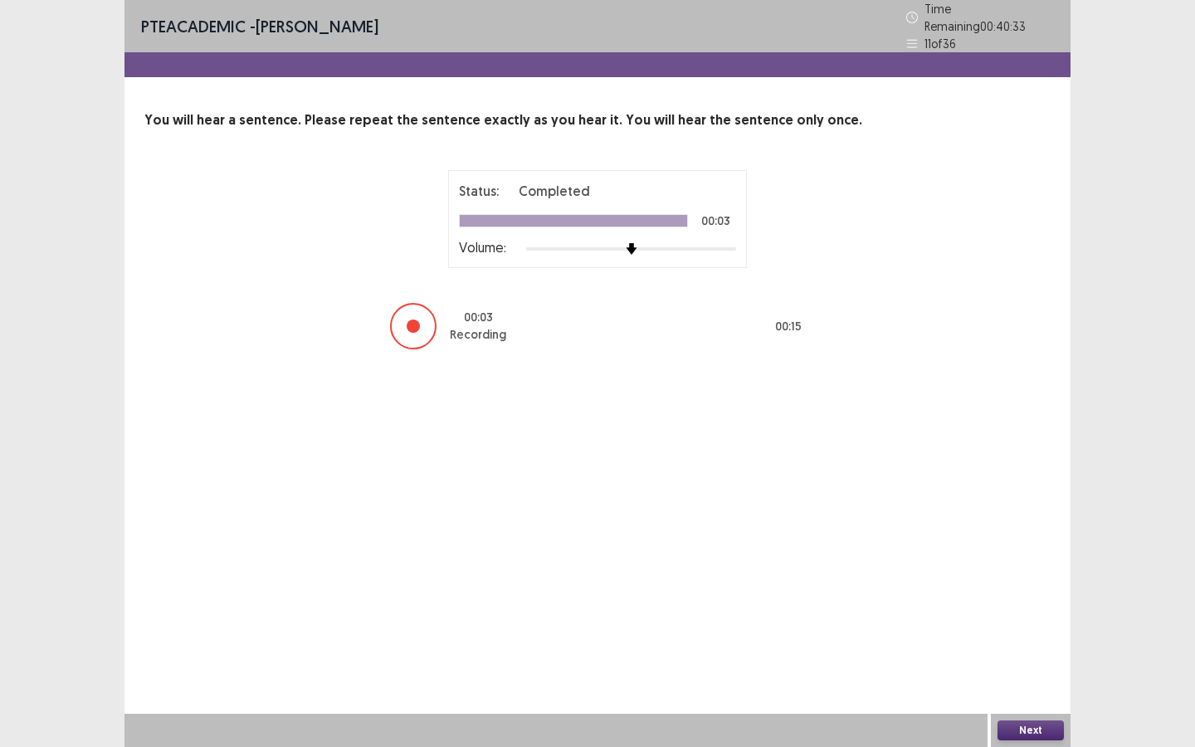
click at [1038, 590] on button "Next" at bounding box center [1031, 730] width 66 height 20
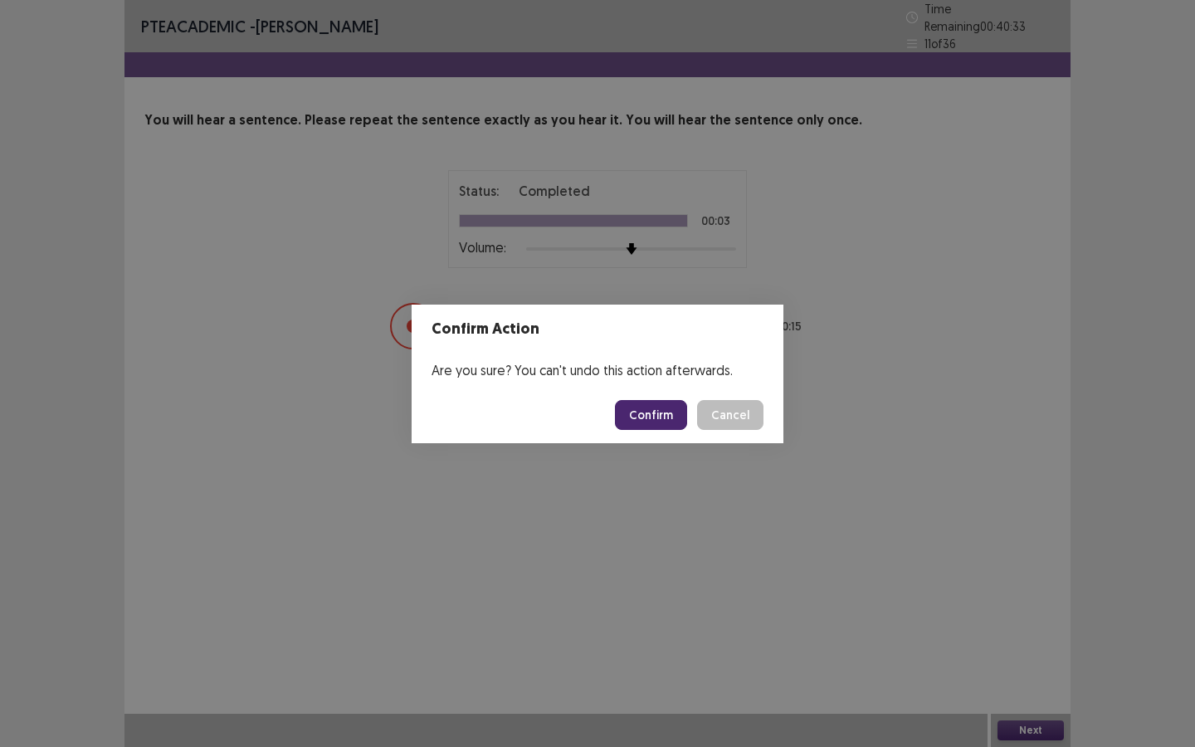
click at [642, 434] on footer "Confirm Cancel" at bounding box center [598, 415] width 372 height 56
click at [650, 409] on button "Confirm" at bounding box center [651, 415] width 72 height 30
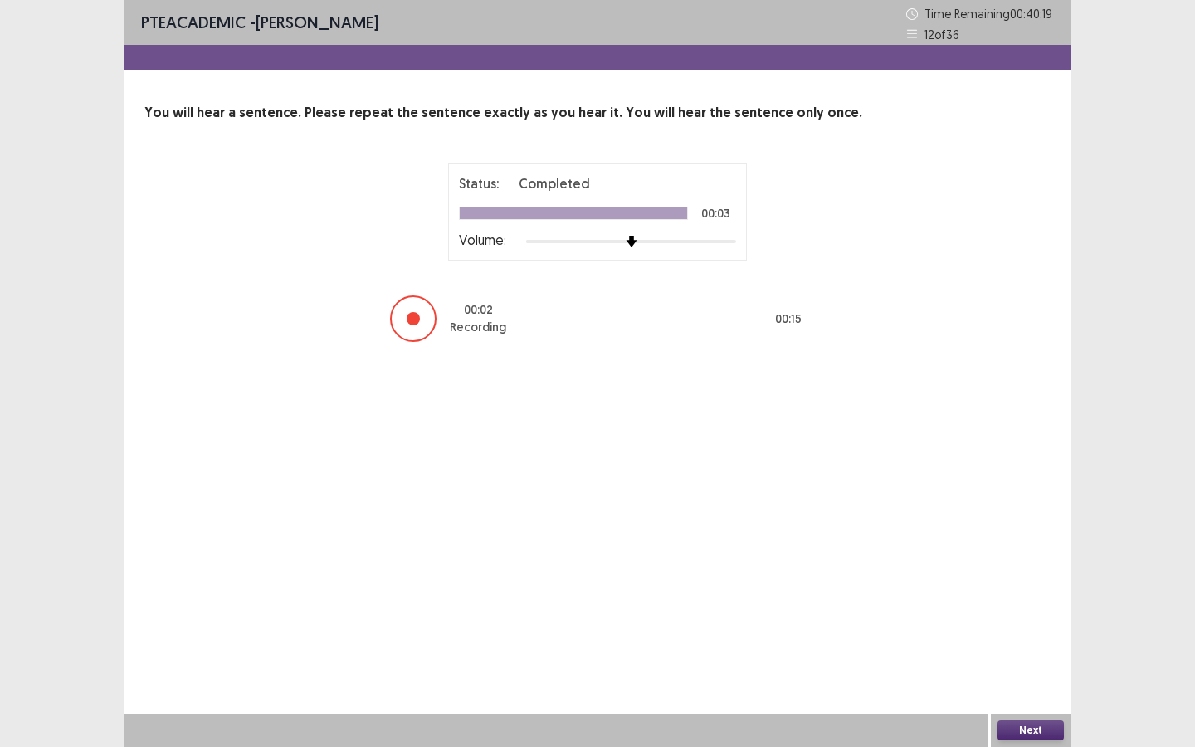
click at [1056, 590] on button "Next" at bounding box center [1031, 730] width 66 height 20
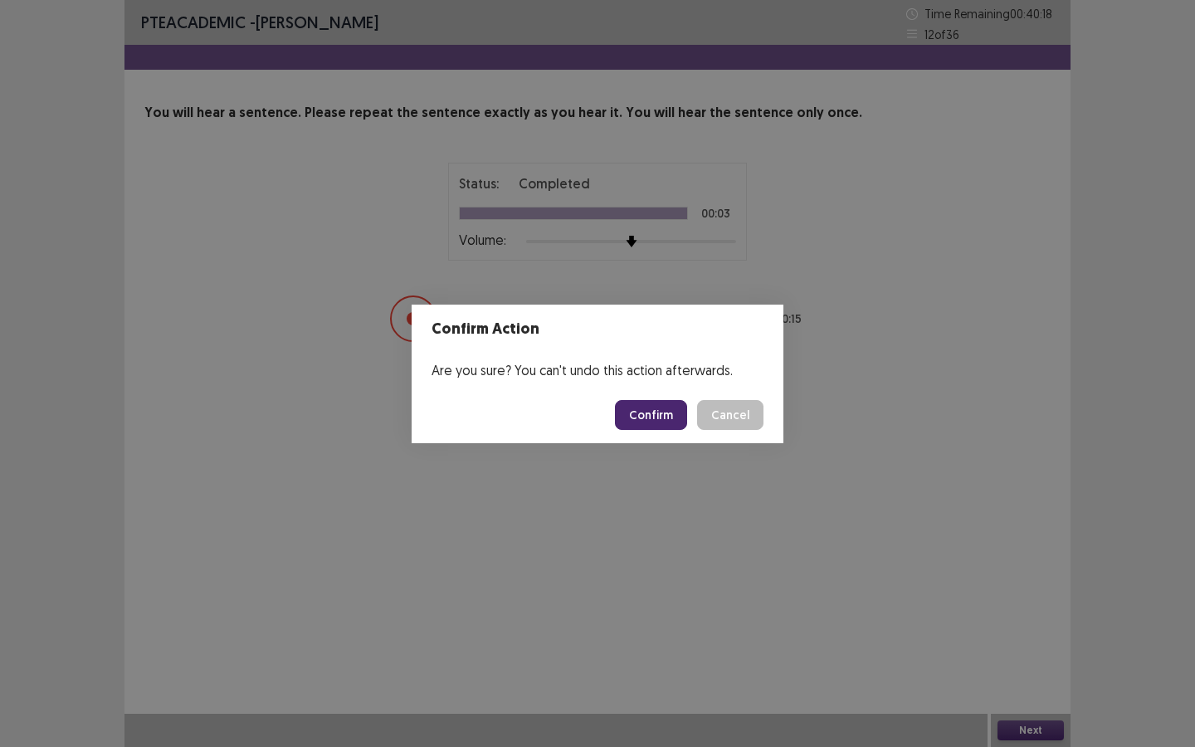
click at [620, 408] on button "Confirm" at bounding box center [651, 415] width 72 height 30
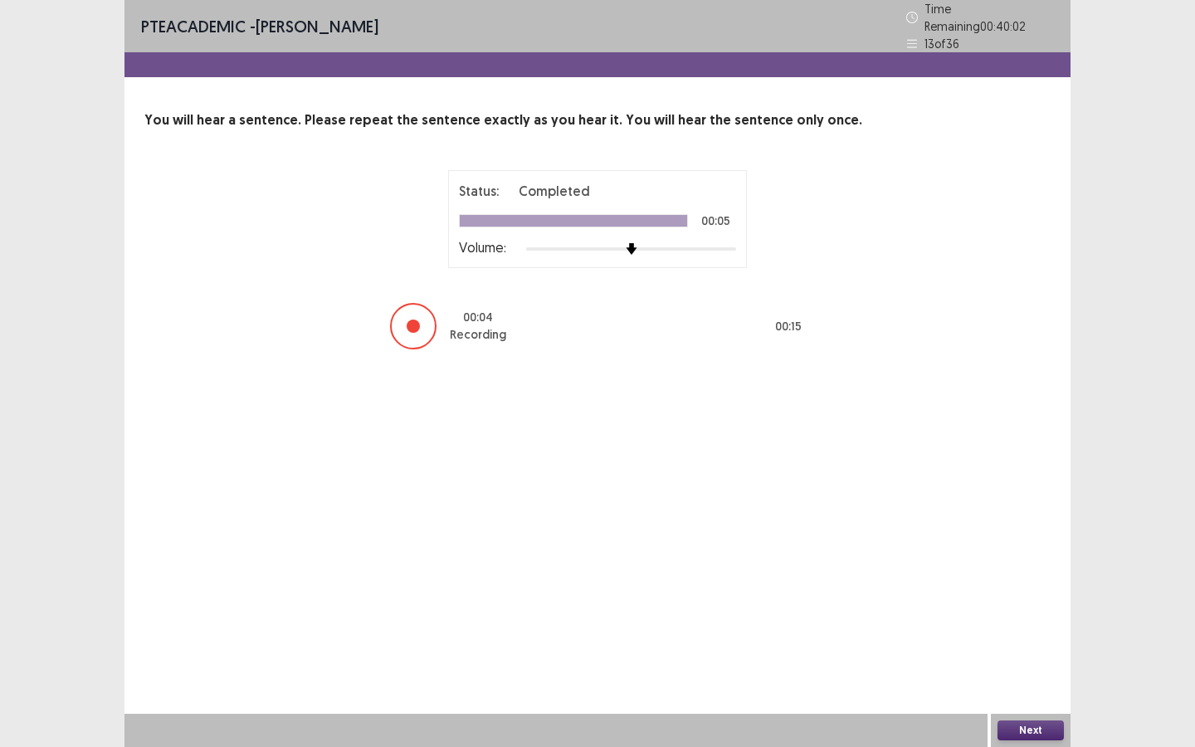
click at [1043, 590] on button "Next" at bounding box center [1031, 730] width 66 height 20
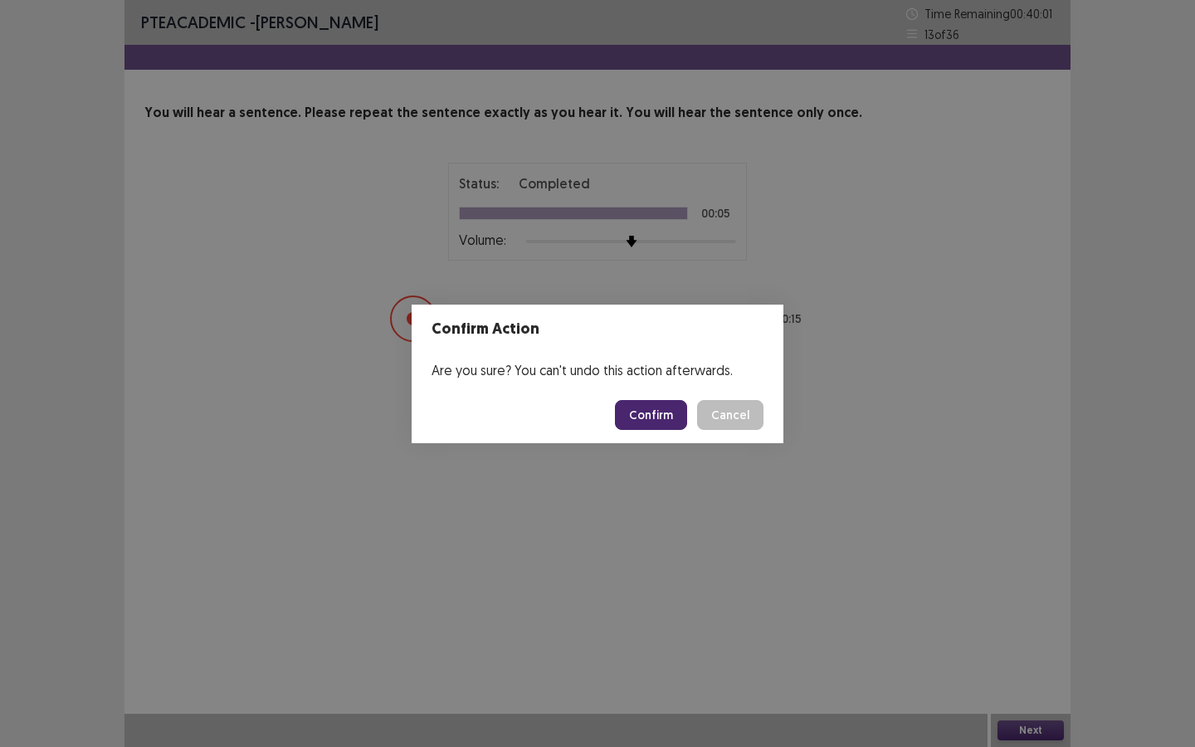
click at [674, 416] on button "Confirm" at bounding box center [651, 415] width 72 height 30
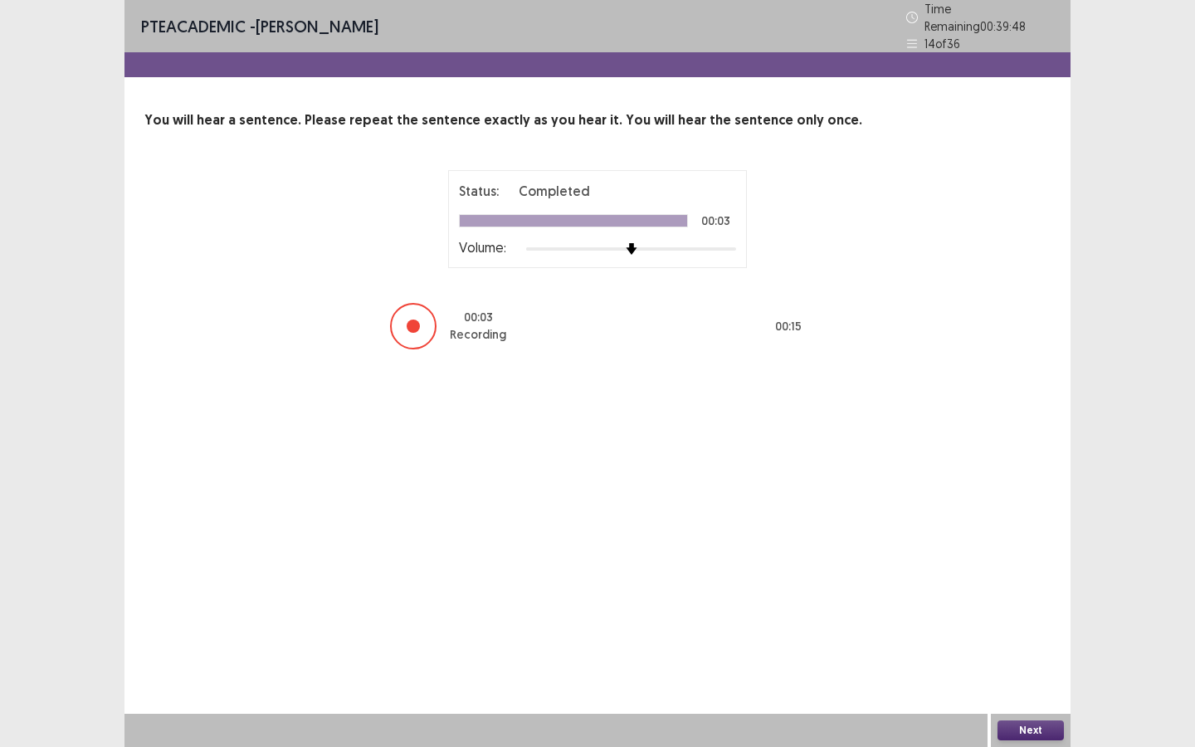
click at [1040, 590] on button "Next" at bounding box center [1031, 730] width 66 height 20
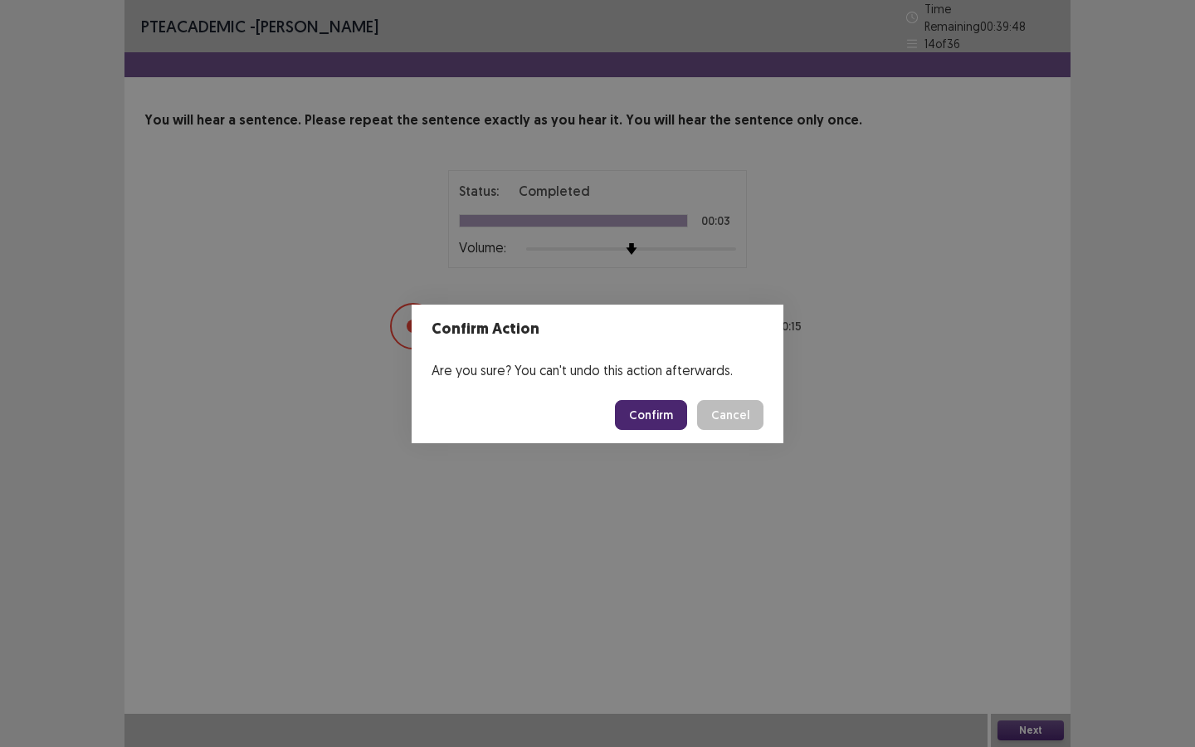
click at [660, 404] on button "Confirm" at bounding box center [651, 415] width 72 height 30
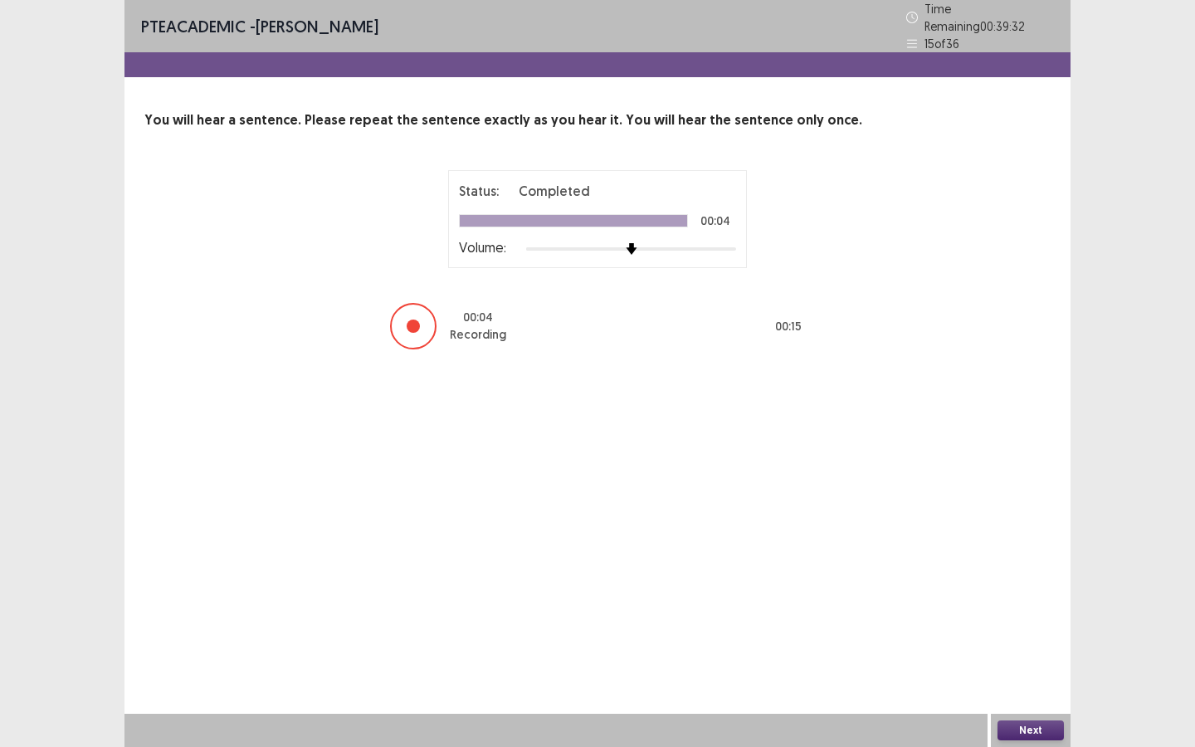
click at [1029, 590] on button "Next" at bounding box center [1031, 730] width 66 height 20
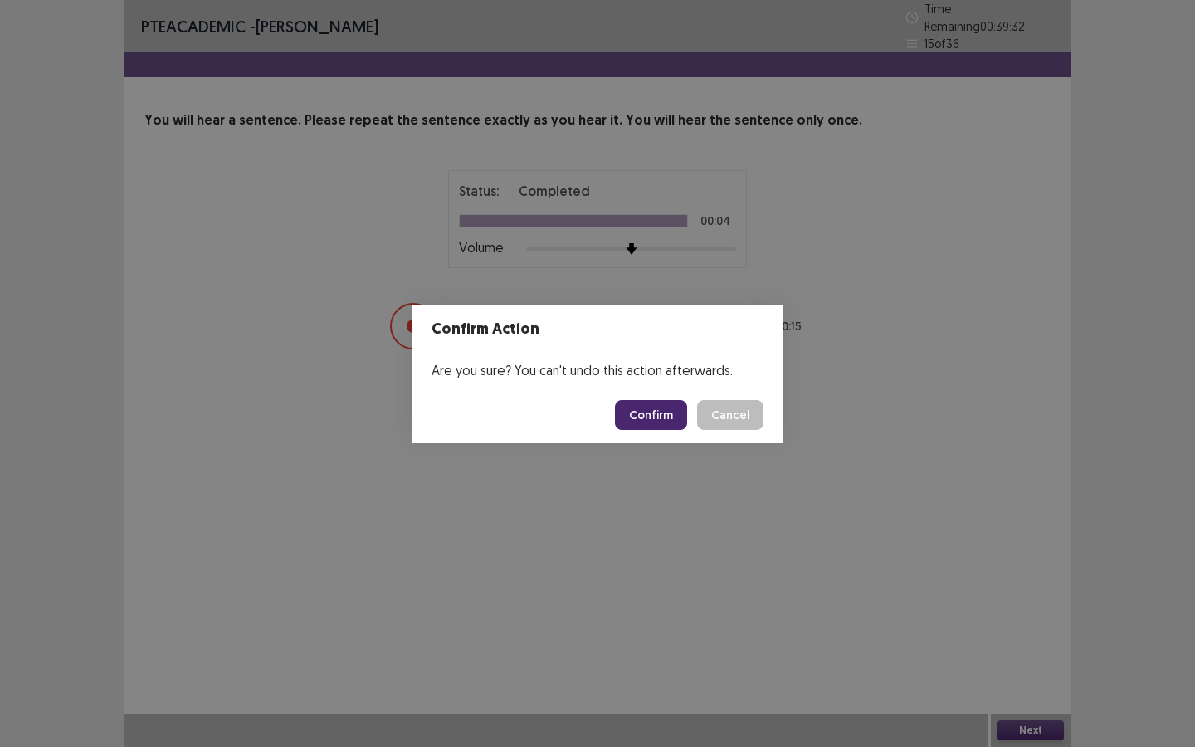
click at [656, 412] on button "Confirm" at bounding box center [651, 415] width 72 height 30
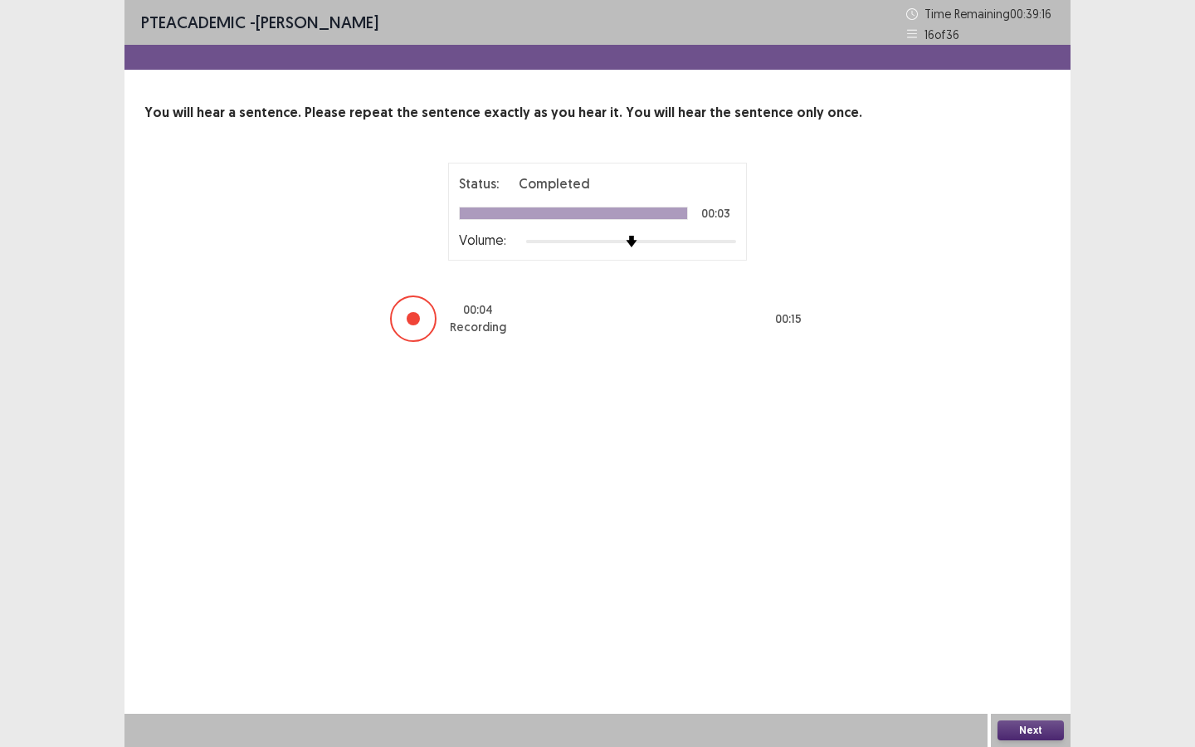
click at [1033, 590] on button "Next" at bounding box center [1031, 730] width 66 height 20
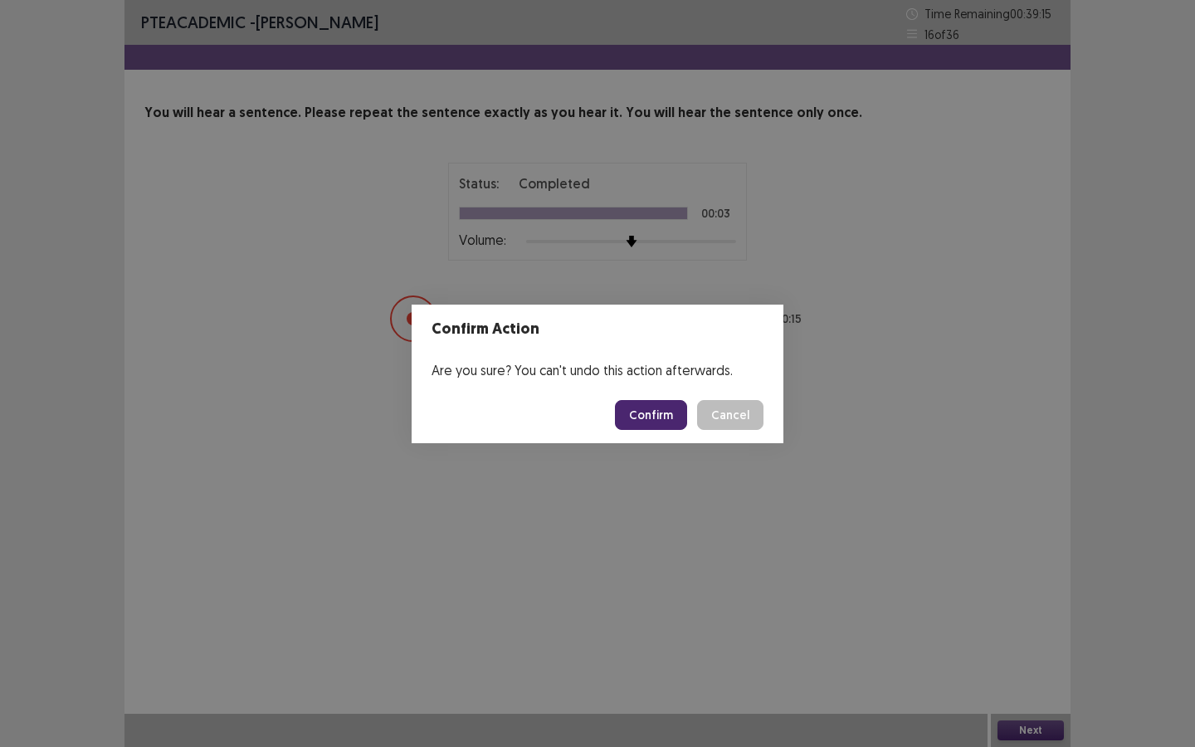
click at [654, 418] on button "Confirm" at bounding box center [651, 415] width 72 height 30
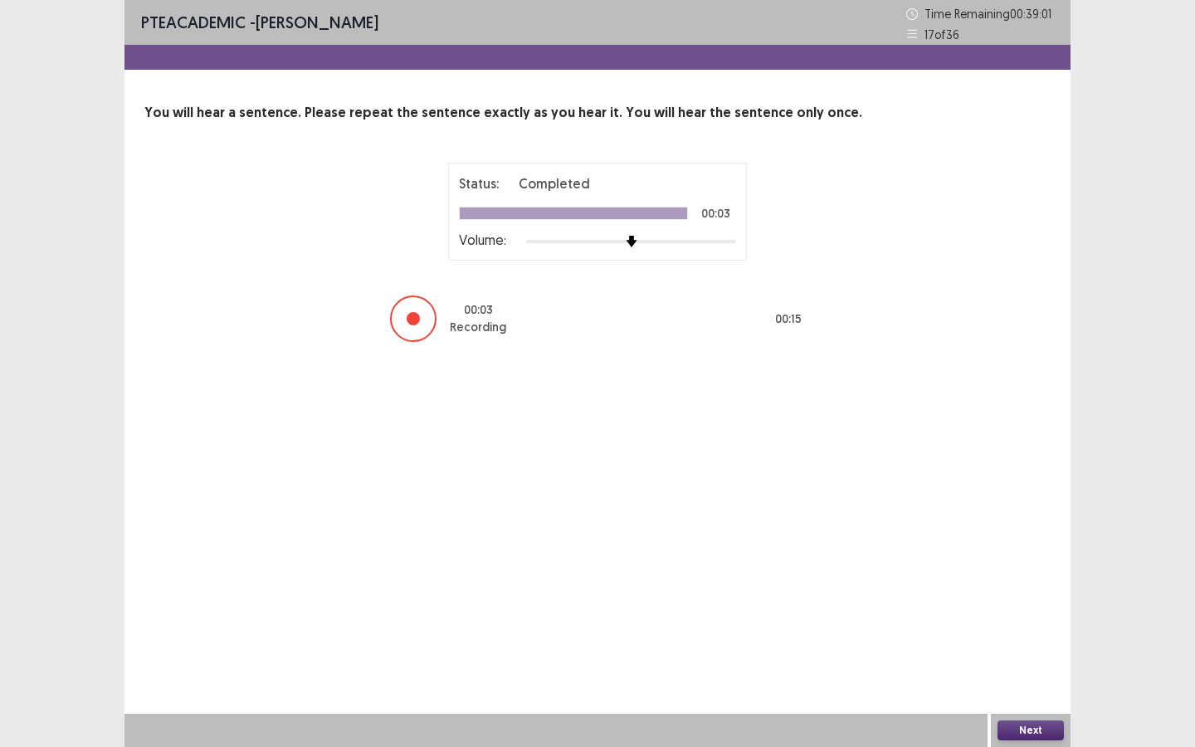
click at [1042, 590] on button "Next" at bounding box center [1031, 730] width 66 height 20
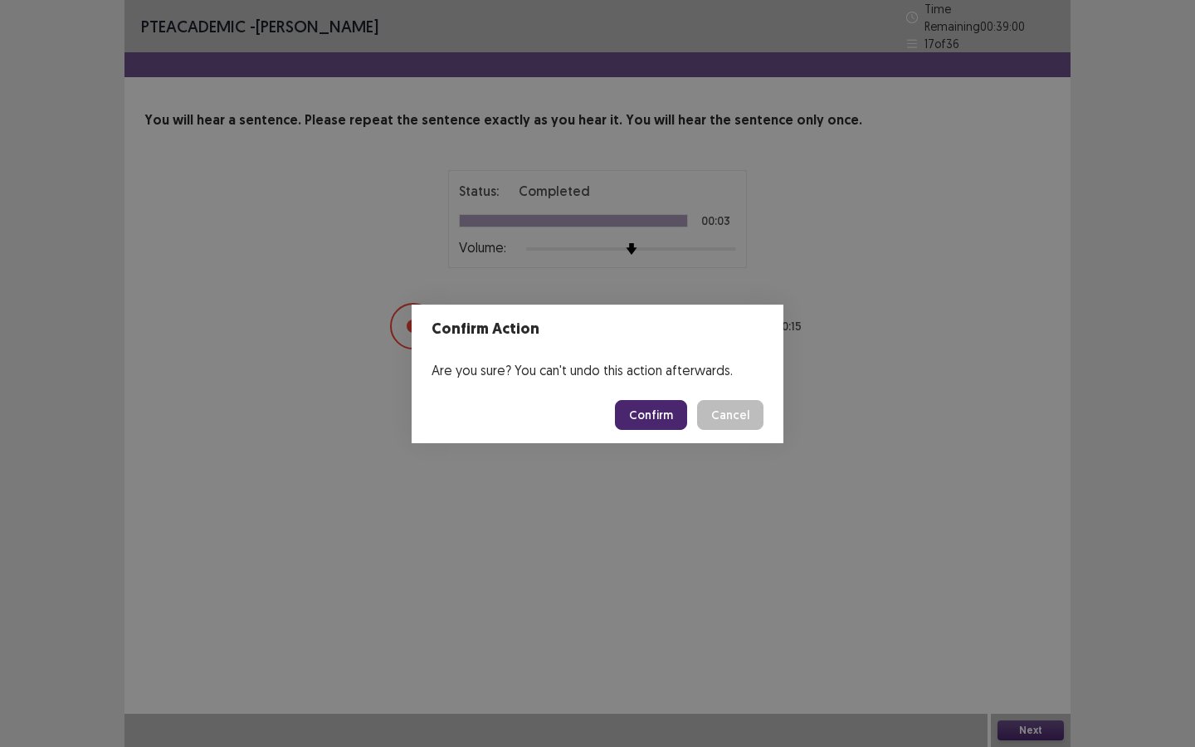
click at [662, 418] on button "Confirm" at bounding box center [651, 415] width 72 height 30
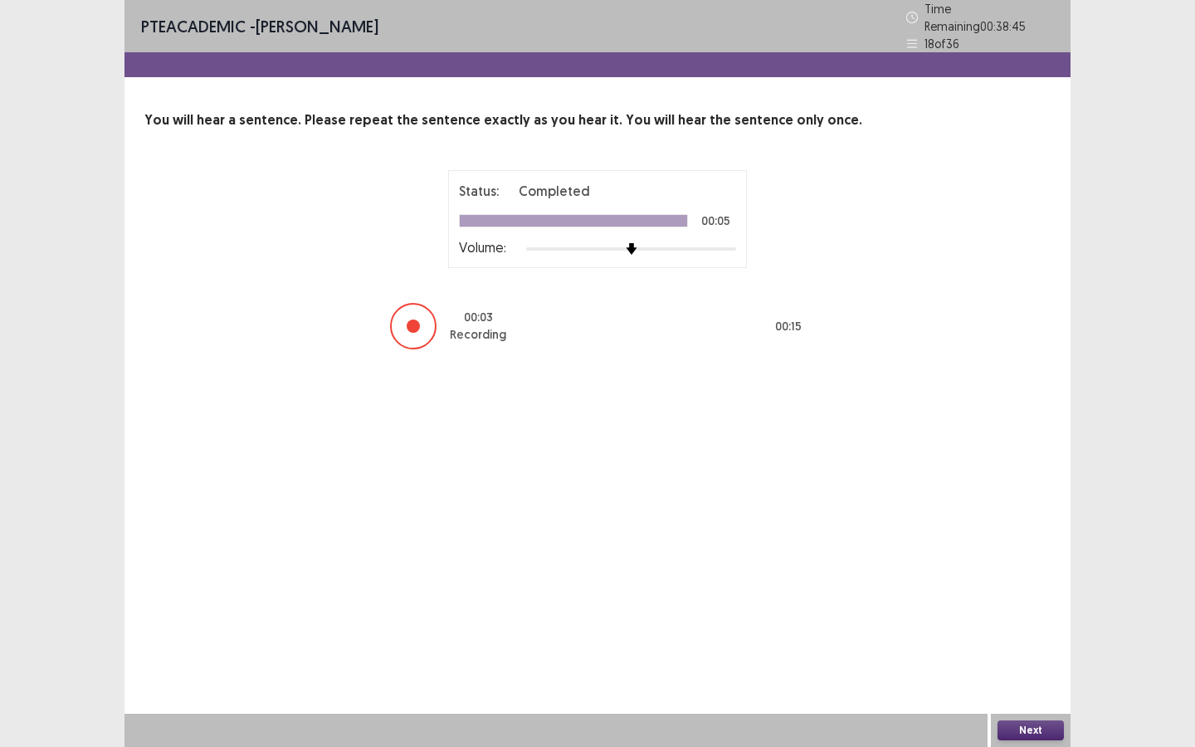
click at [1031, 590] on button "Next" at bounding box center [1031, 730] width 66 height 20
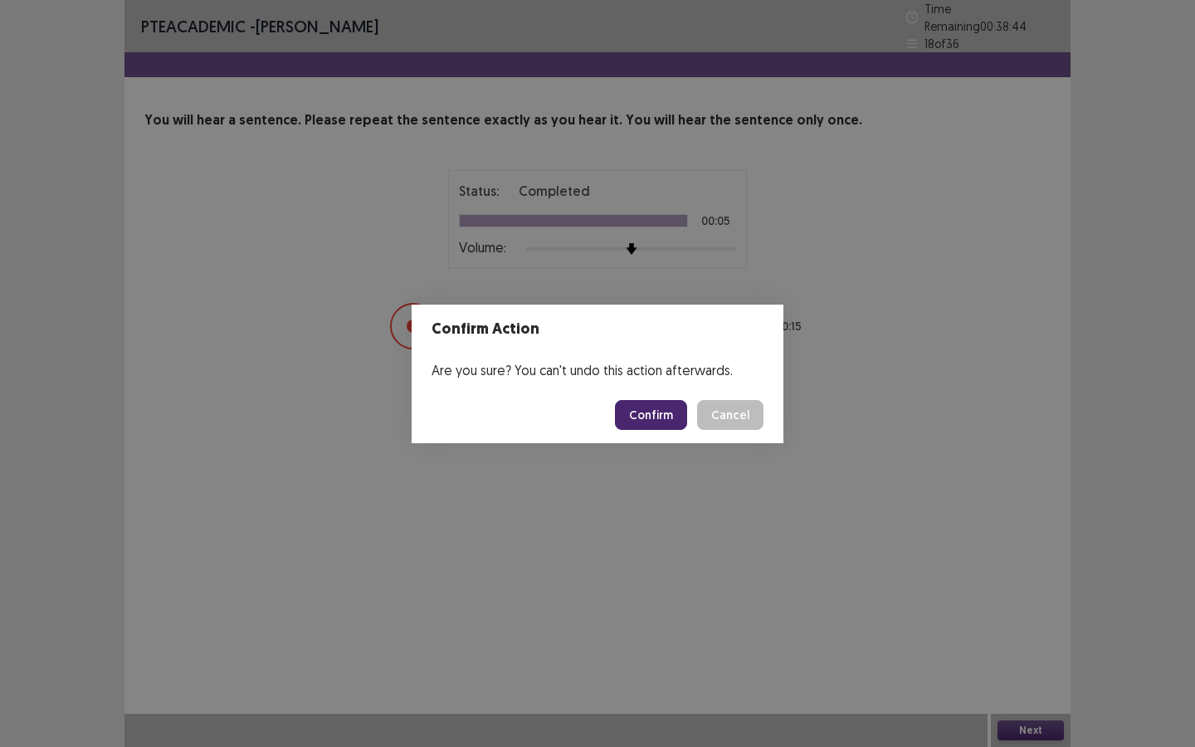
click at [649, 417] on button "Confirm" at bounding box center [651, 415] width 72 height 30
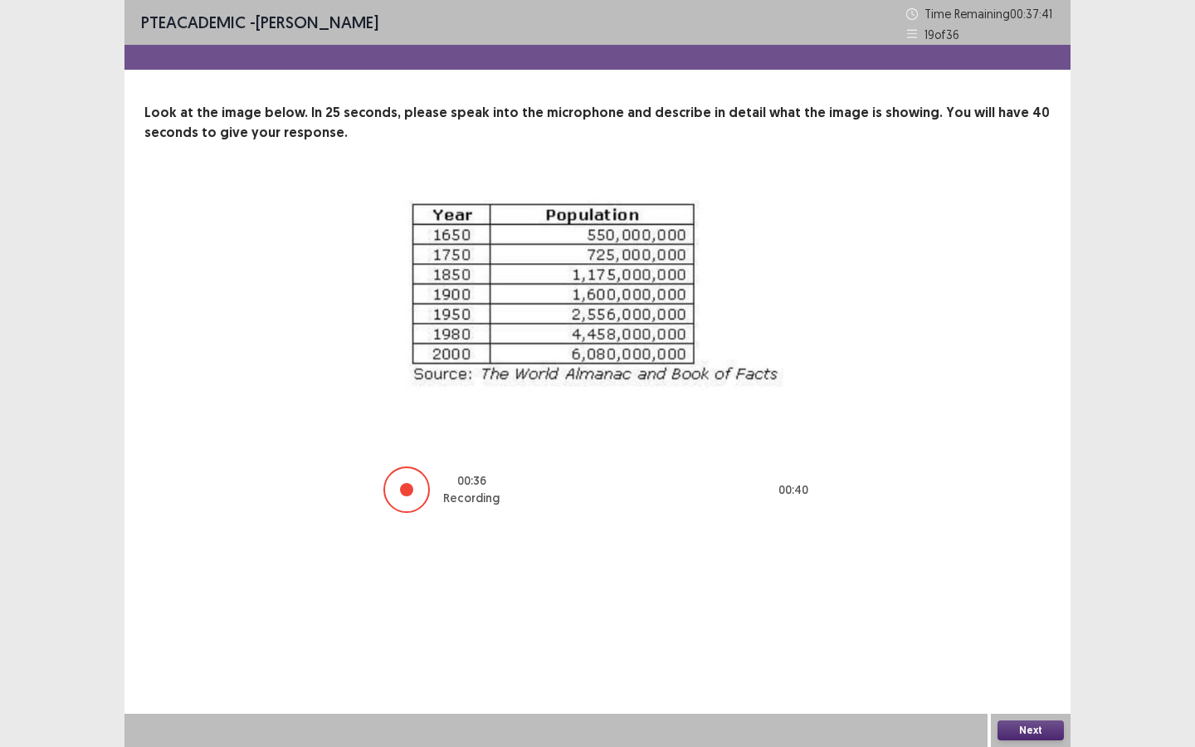
click at [1033, 590] on button "Next" at bounding box center [1031, 730] width 66 height 20
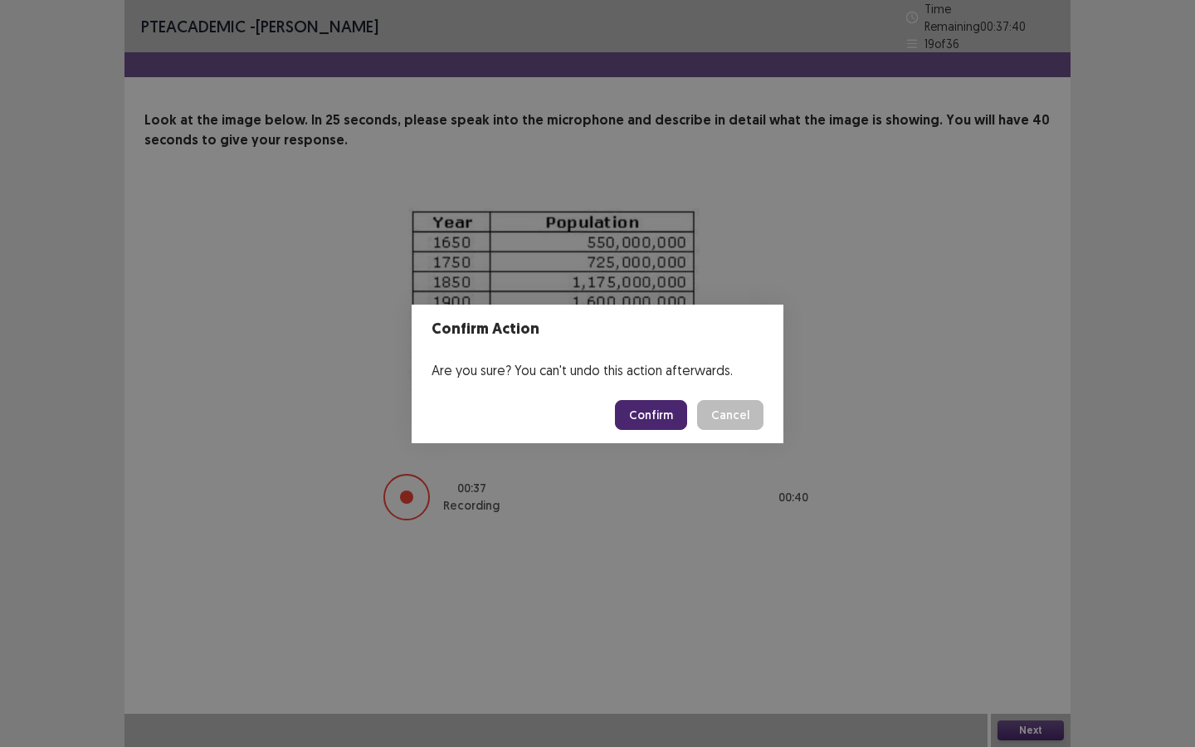
click at [651, 413] on button "Confirm" at bounding box center [651, 415] width 72 height 30
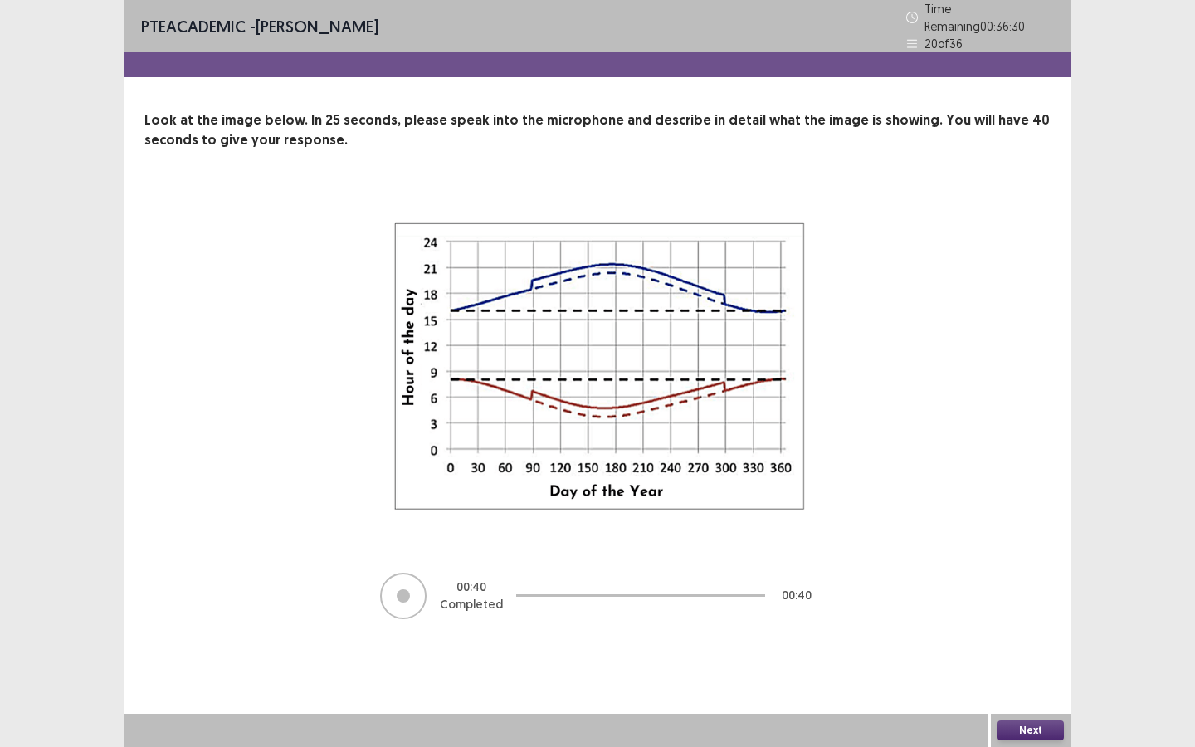
click at [1025, 590] on button "Next" at bounding box center [1031, 730] width 66 height 20
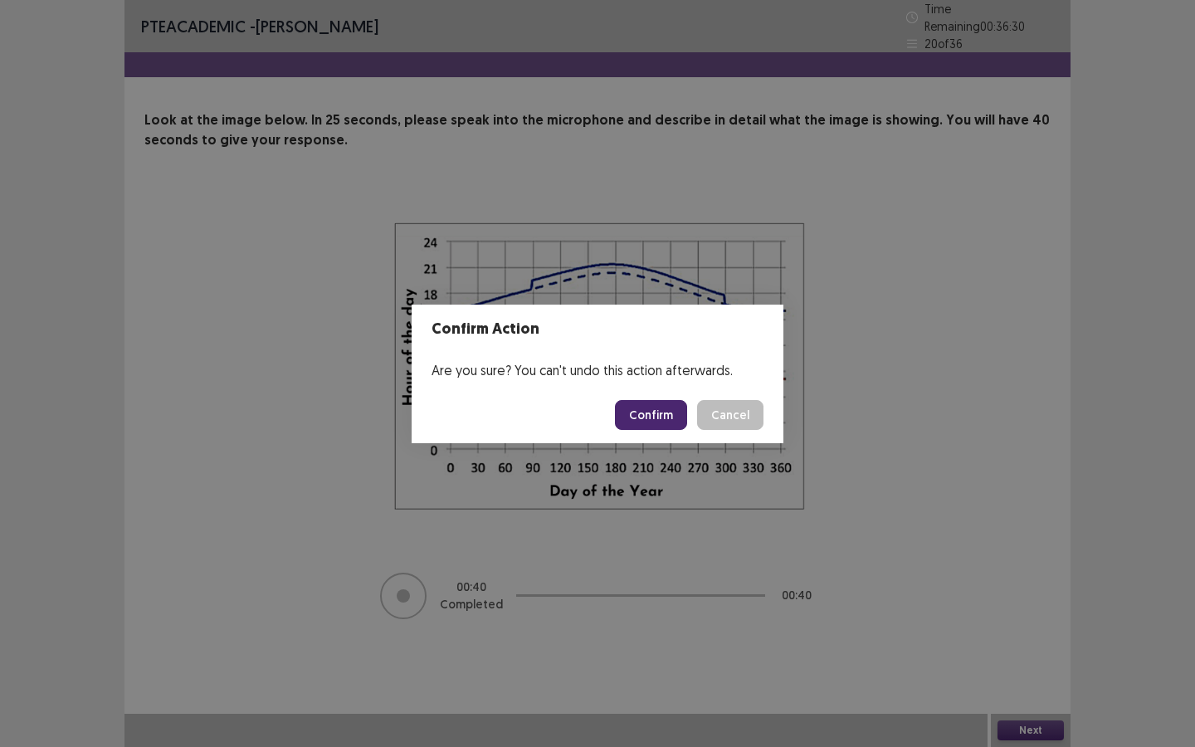
click at [652, 408] on button "Confirm" at bounding box center [651, 415] width 72 height 30
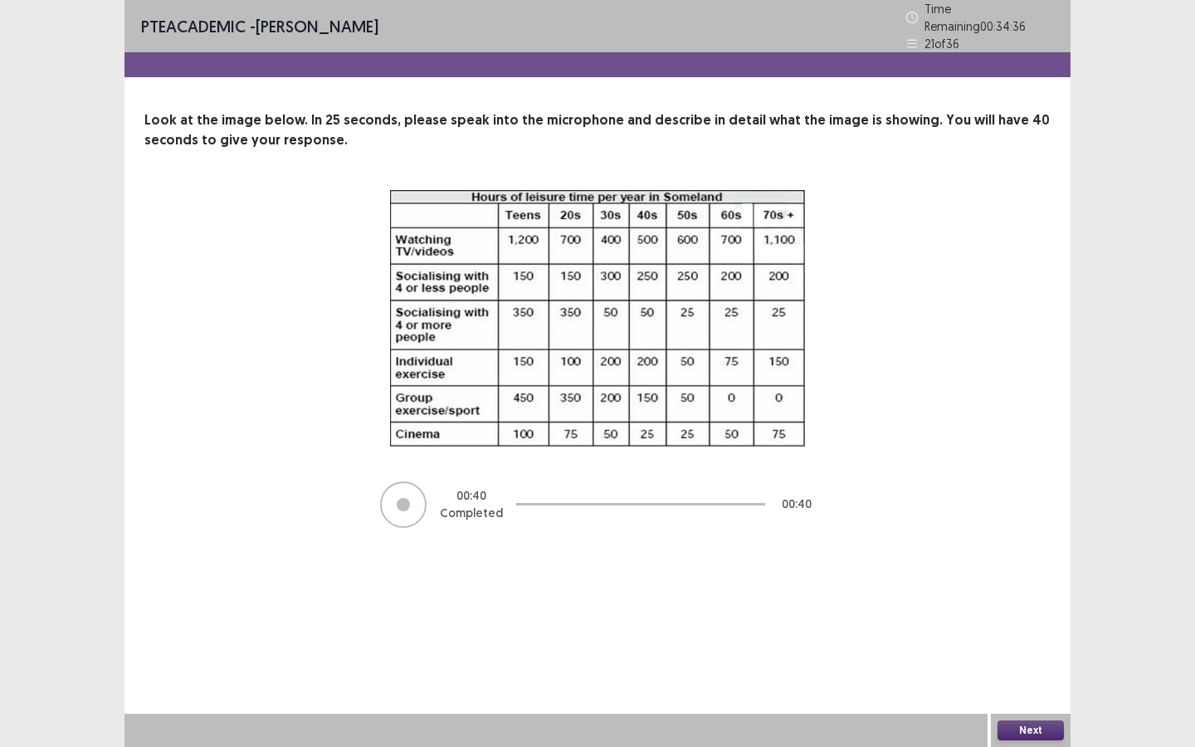
click at [1023, 590] on button "Next" at bounding box center [1031, 730] width 66 height 20
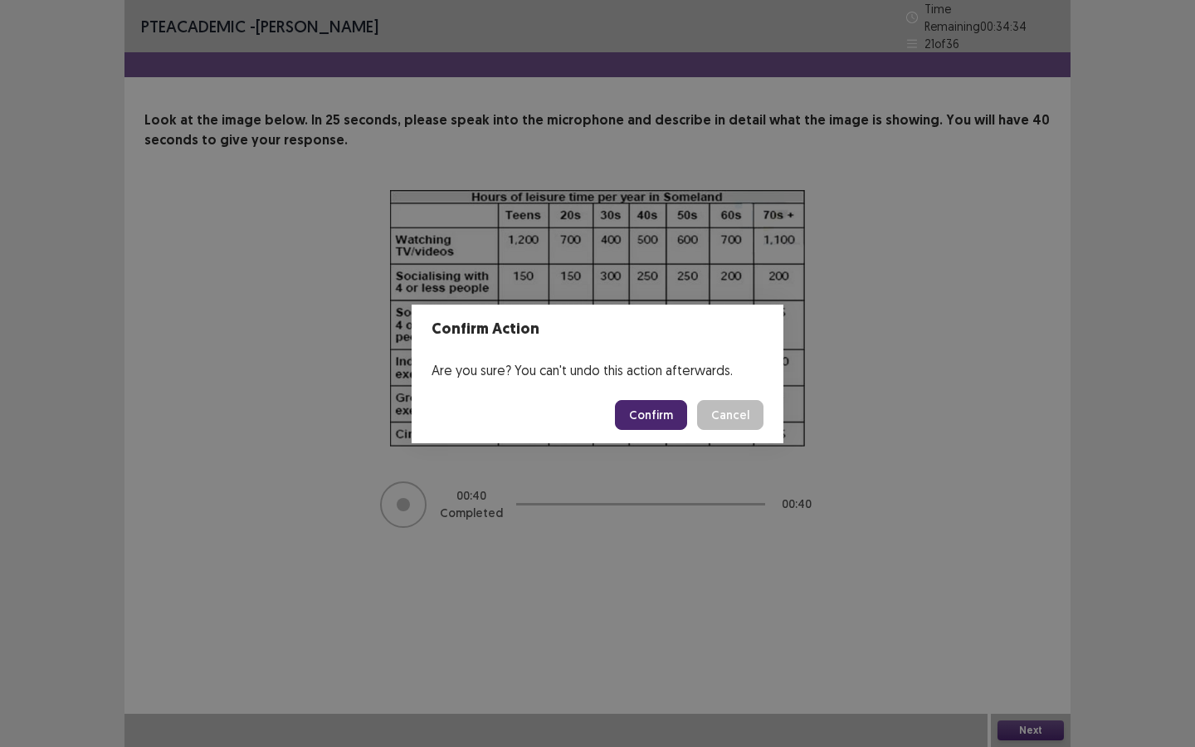
click at [647, 413] on button "Confirm" at bounding box center [651, 415] width 72 height 30
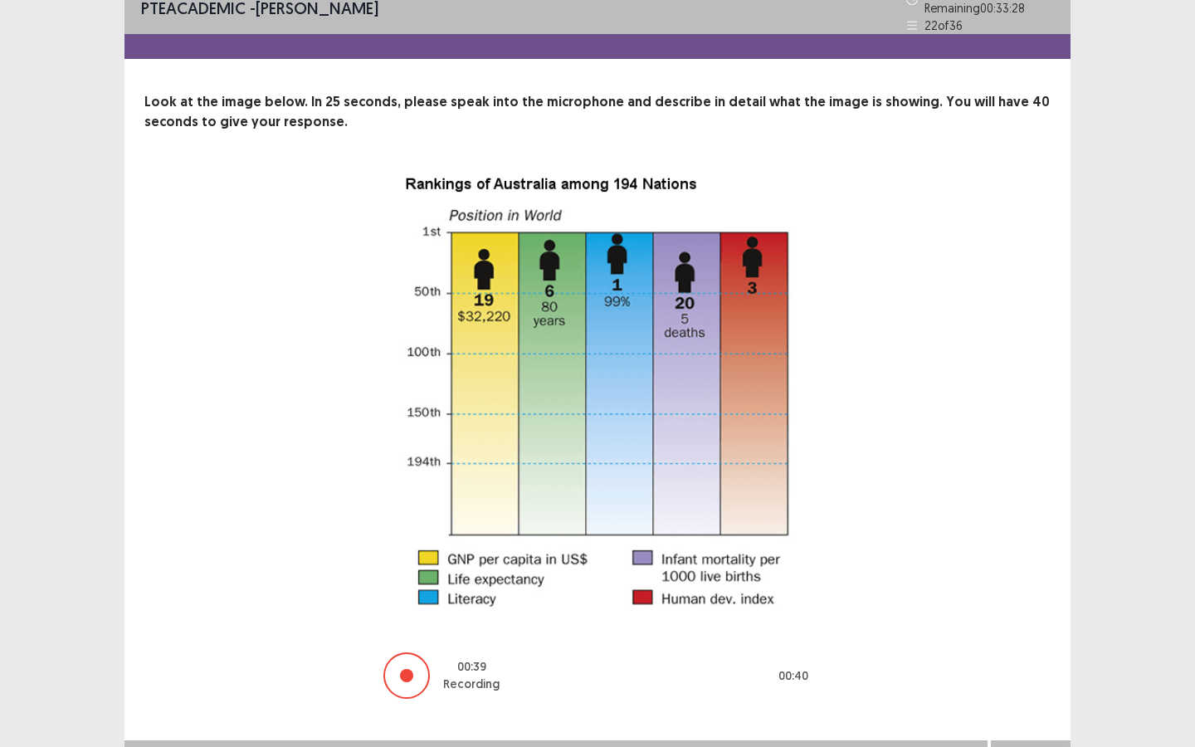
scroll to position [37, 0]
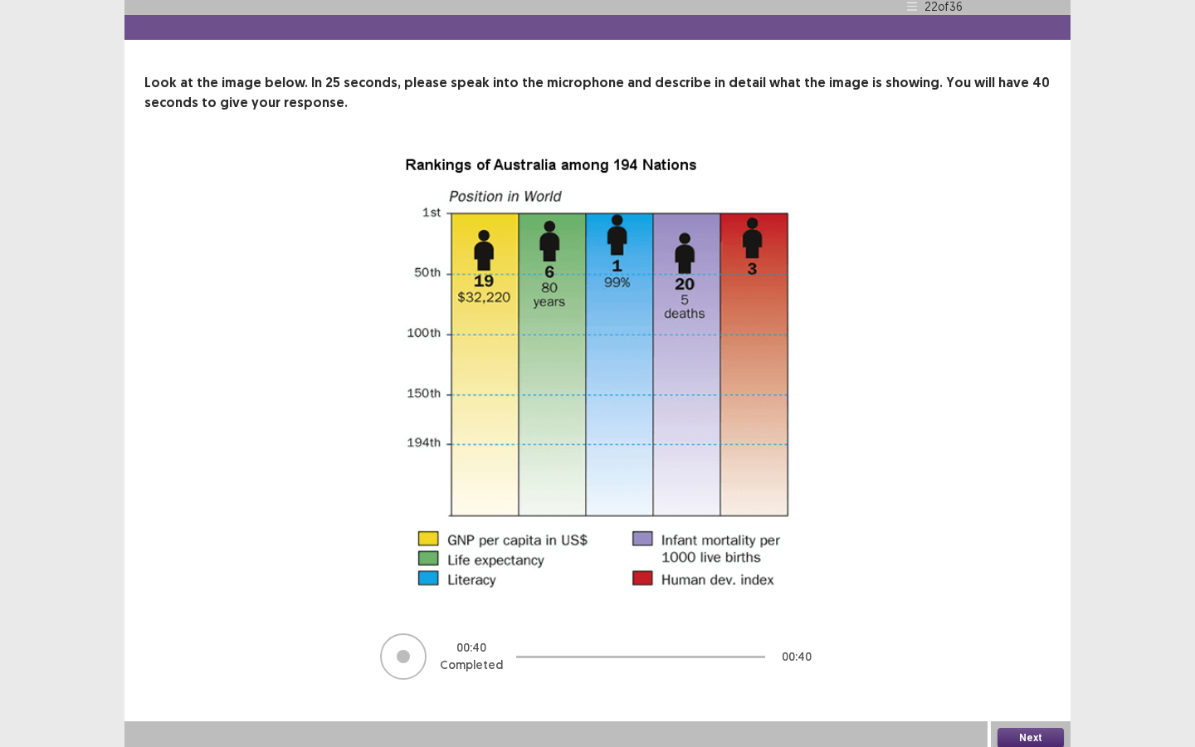
click at [1048, 590] on button "Next" at bounding box center [1031, 738] width 66 height 20
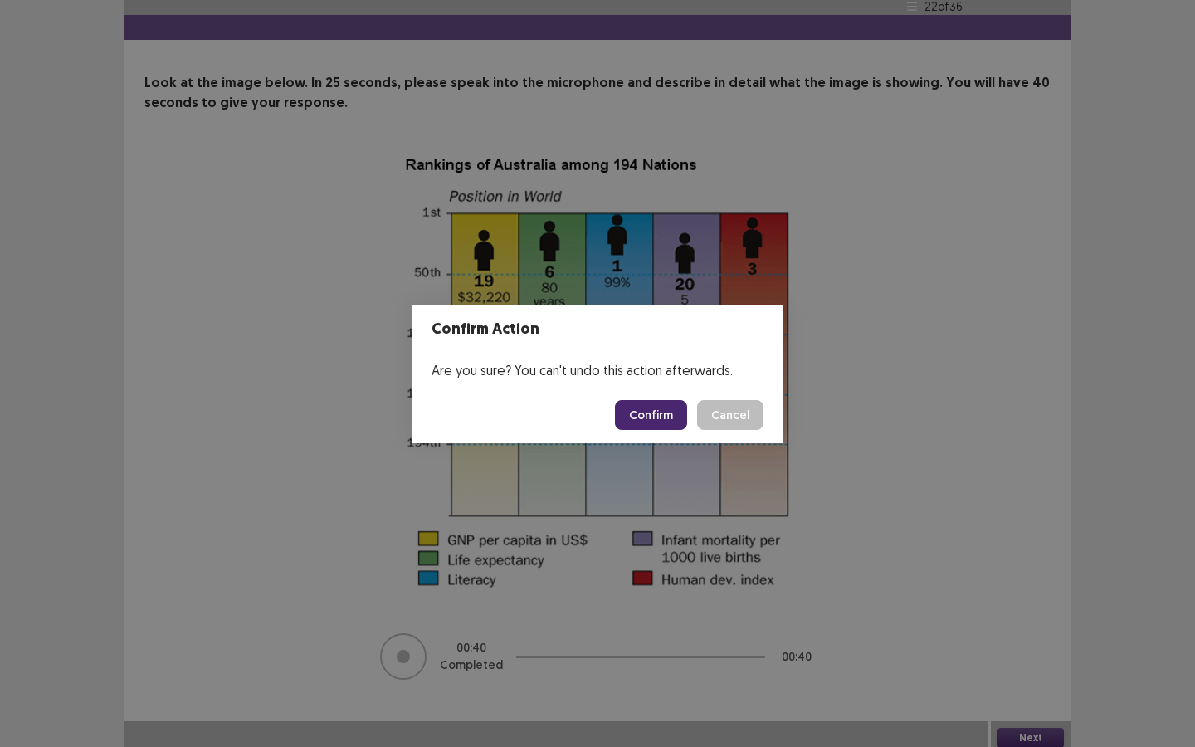
click at [653, 416] on button "Confirm" at bounding box center [651, 415] width 72 height 30
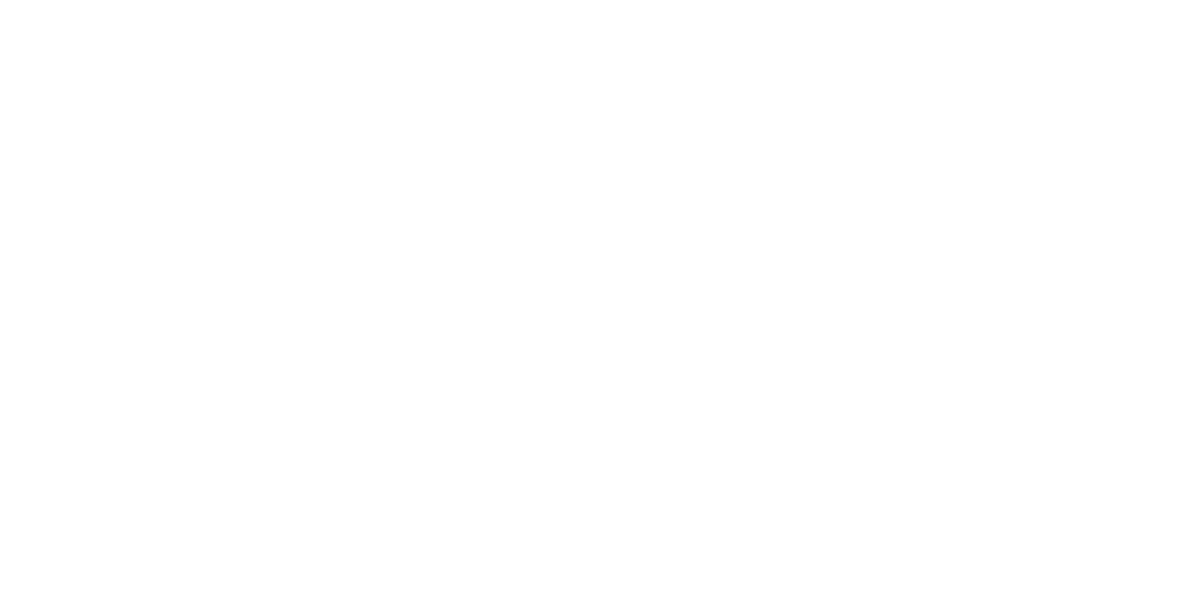
scroll to position [0, 0]
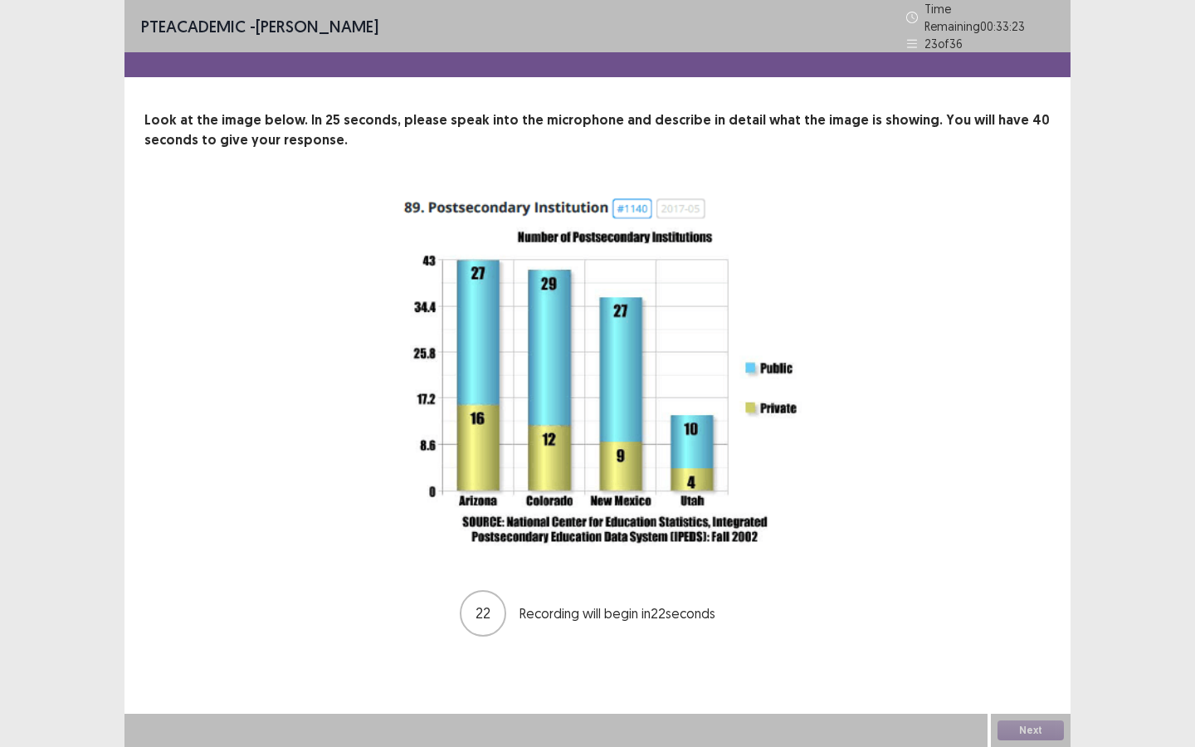
click at [431, 201] on img at bounding box center [597, 372] width 415 height 365
click at [456, 193] on img at bounding box center [597, 372] width 415 height 365
click at [577, 200] on img at bounding box center [597, 372] width 415 height 365
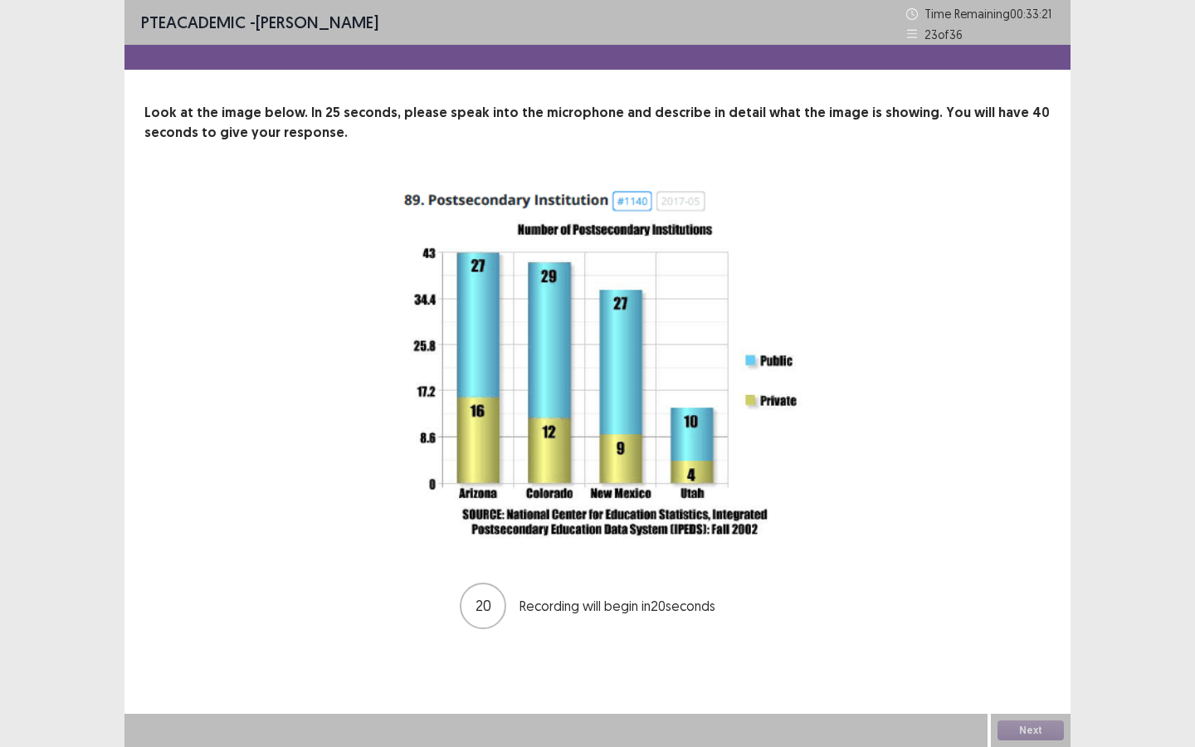
drag, startPoint x: 385, startPoint y: 186, endPoint x: 568, endPoint y: 223, distance: 186.4
click at [568, 223] on div "20 Recording will begin in 20 seconds" at bounding box center [598, 407] width 774 height 448
click at [1045, 590] on button "Next" at bounding box center [1031, 730] width 66 height 20
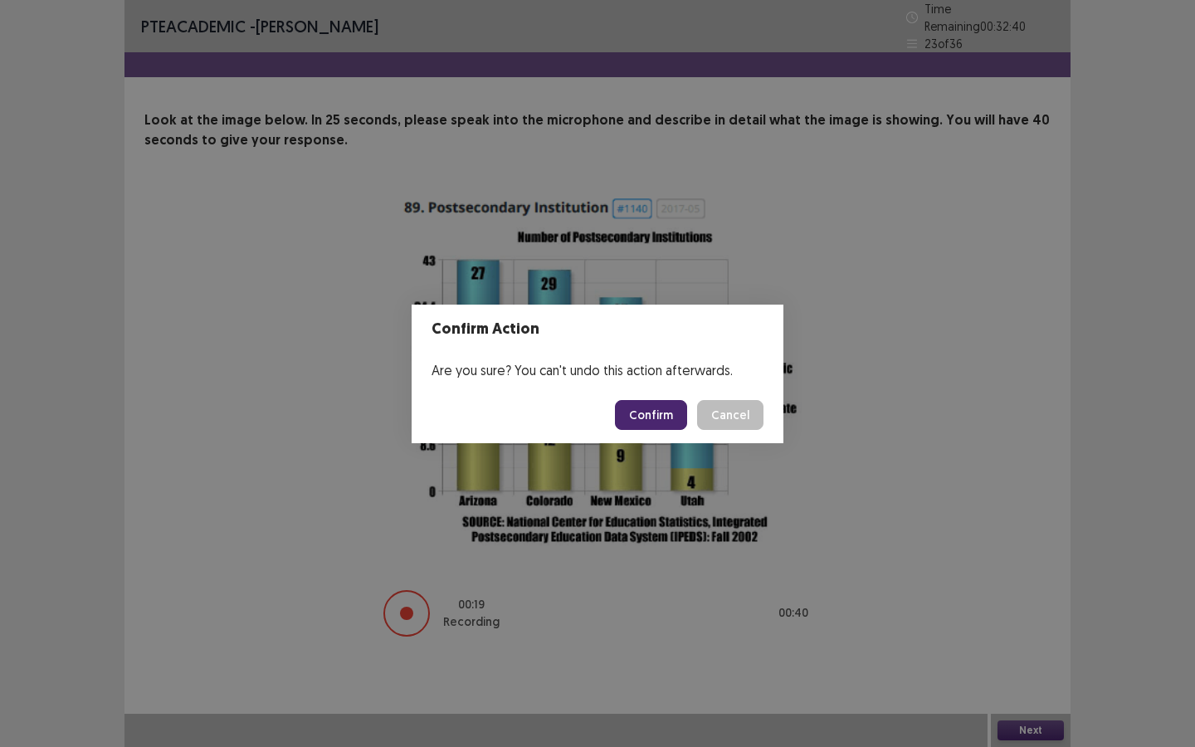
click at [667, 417] on button "Confirm" at bounding box center [651, 415] width 72 height 30
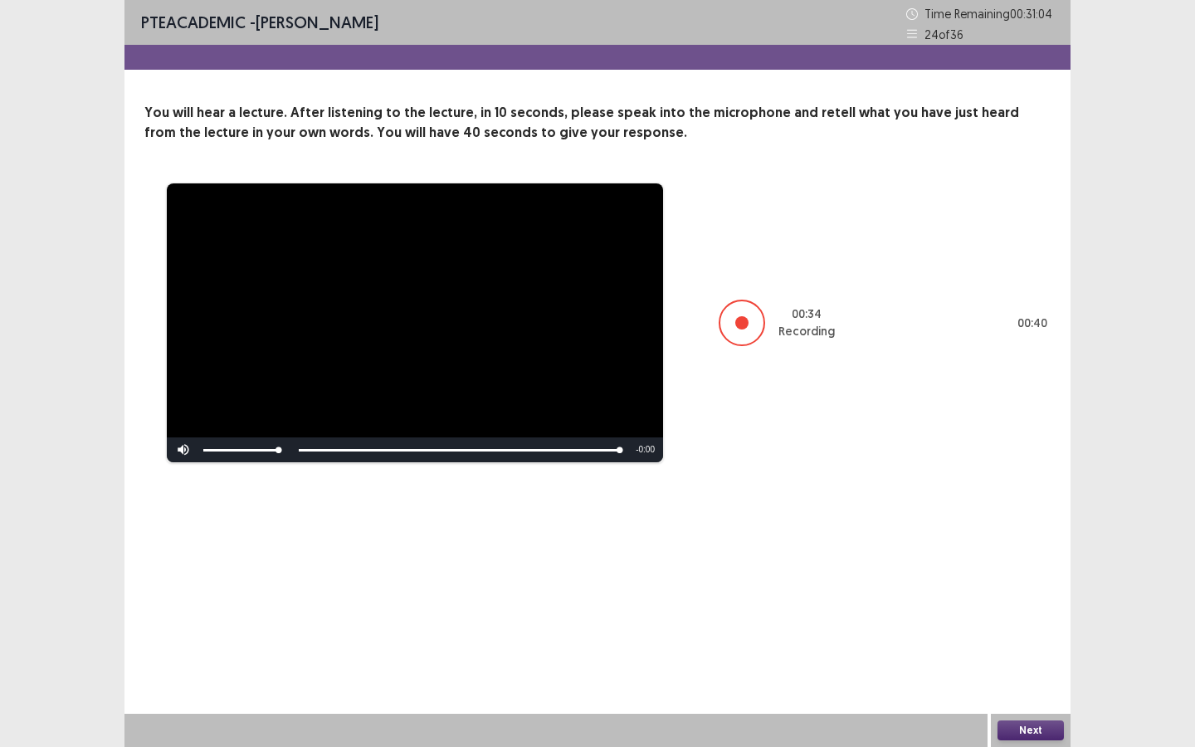
click at [1030, 590] on button "Next" at bounding box center [1031, 730] width 66 height 20
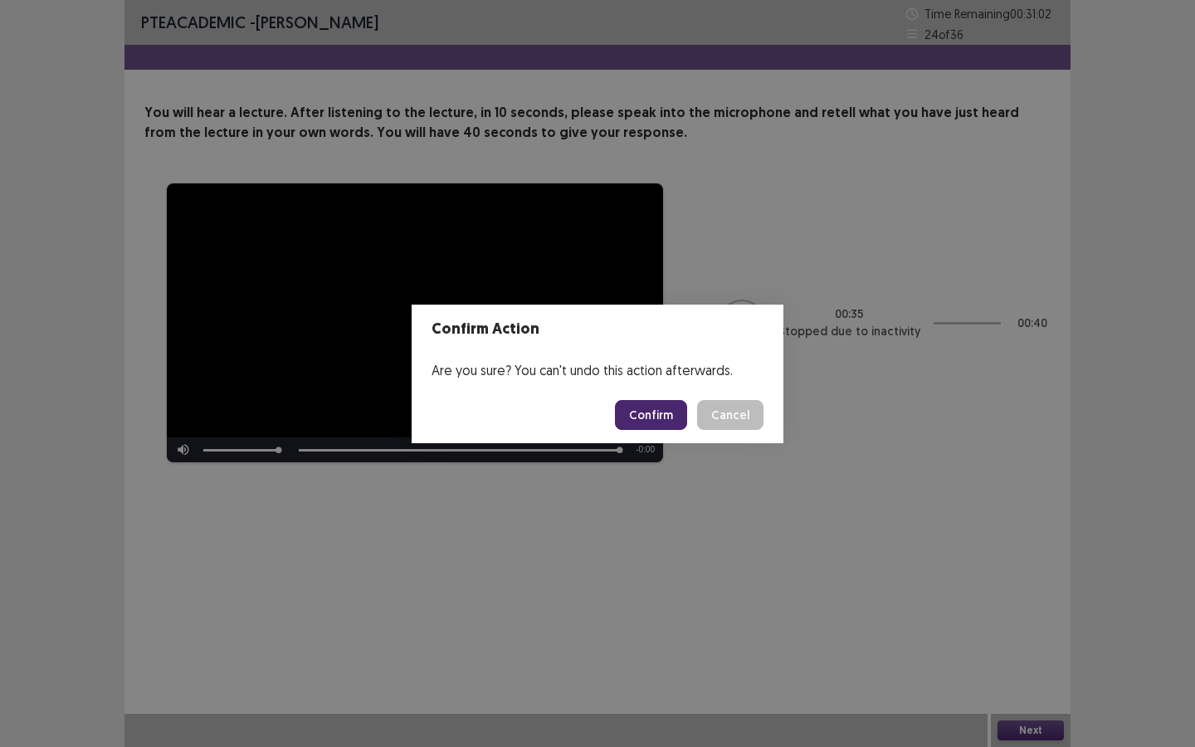
click at [661, 418] on button "Confirm" at bounding box center [651, 415] width 72 height 30
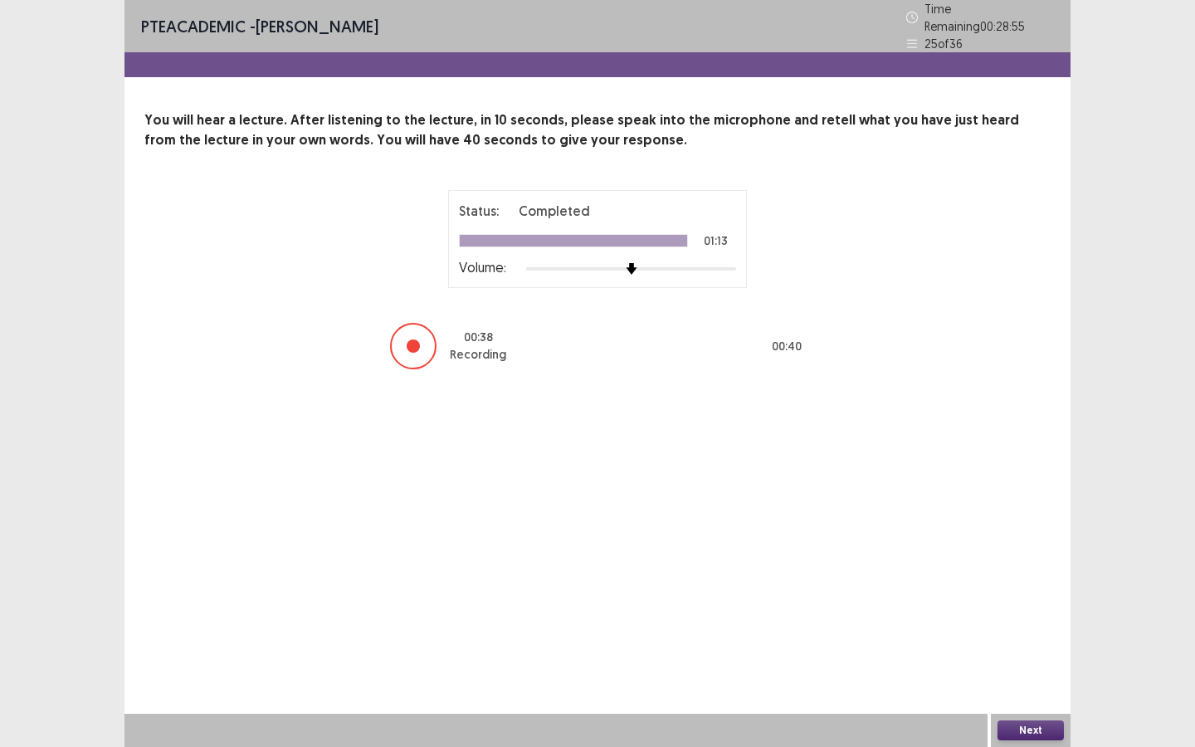
click at [1031, 590] on button "Next" at bounding box center [1031, 730] width 66 height 20
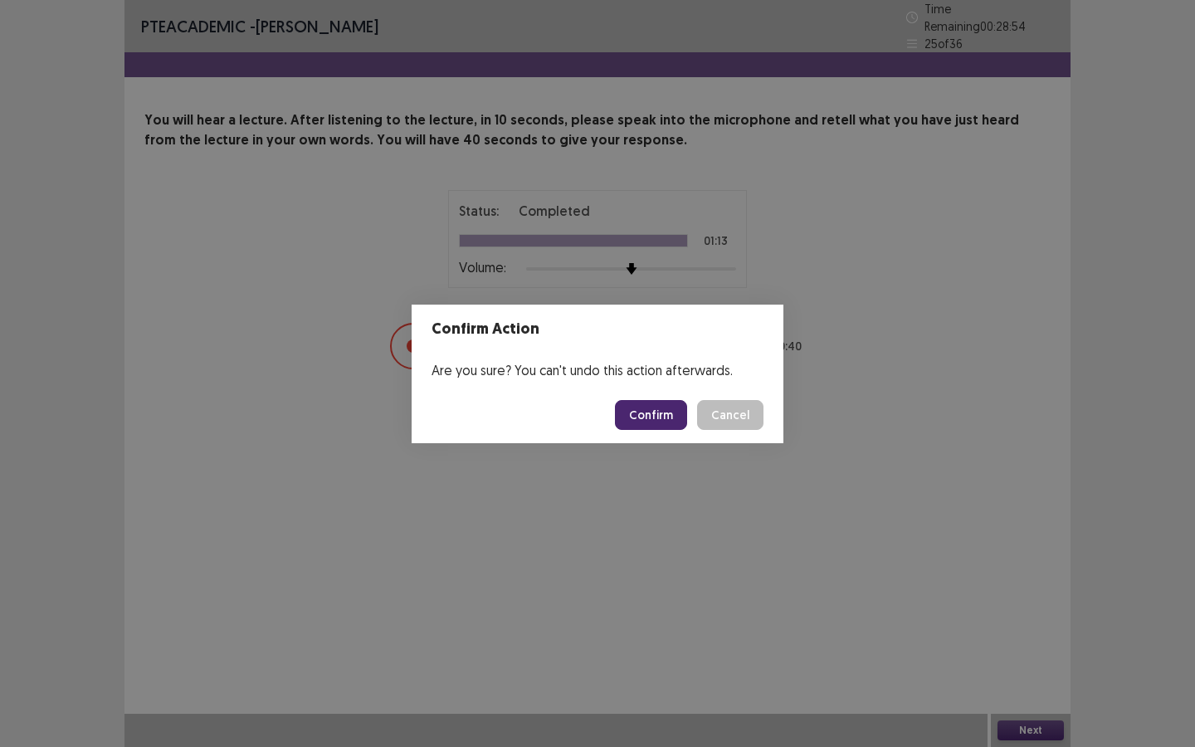
click at [644, 412] on button "Confirm" at bounding box center [651, 415] width 72 height 30
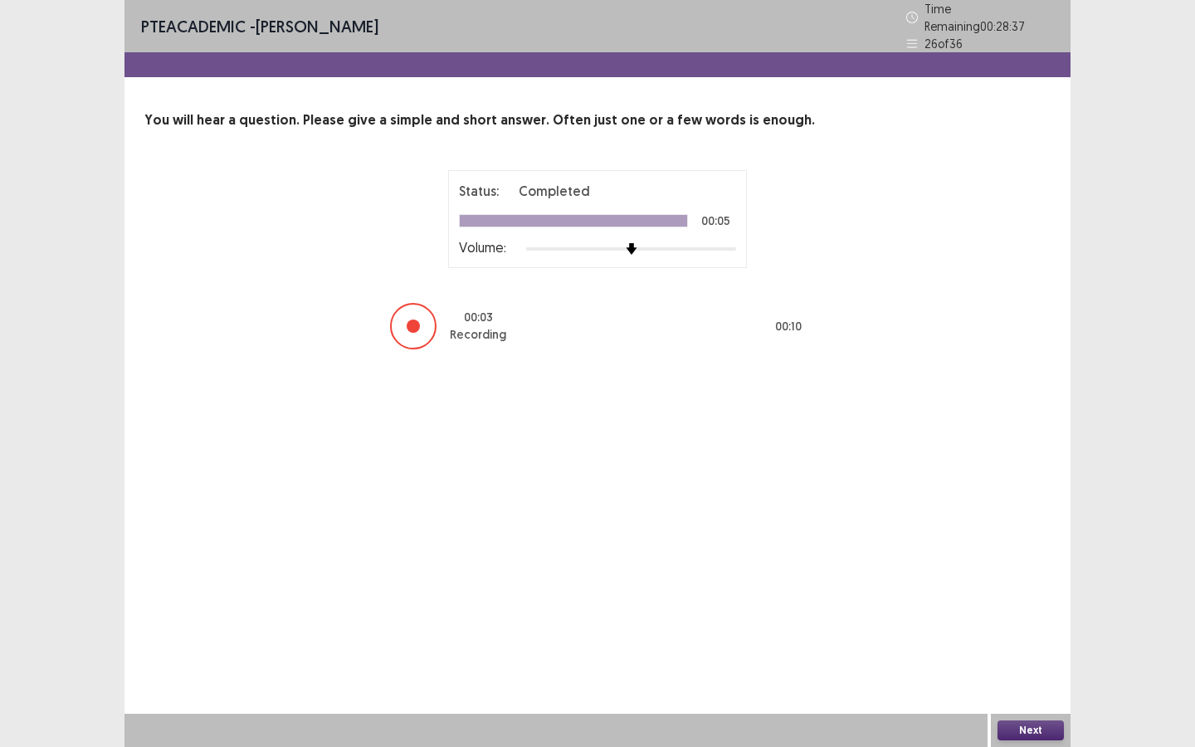
click at [1038, 590] on button "Next" at bounding box center [1031, 730] width 66 height 20
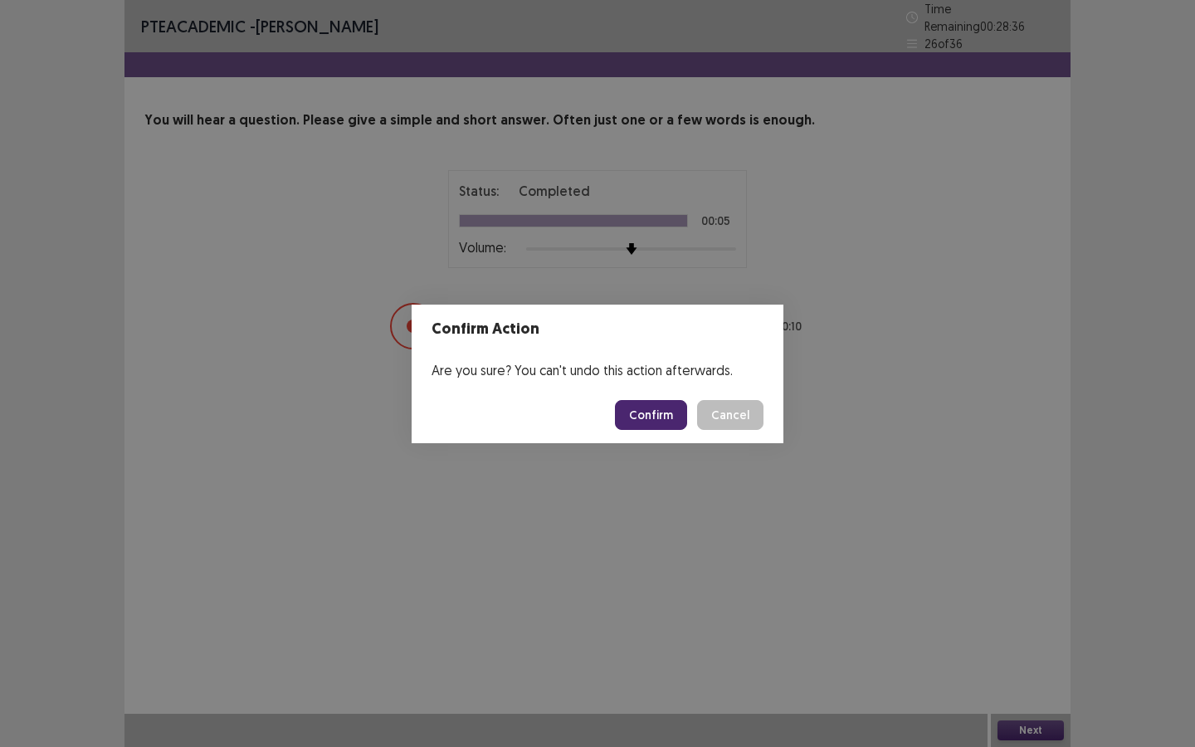
click at [652, 413] on button "Confirm" at bounding box center [651, 415] width 72 height 30
